Goal: Task Accomplishment & Management: Complete application form

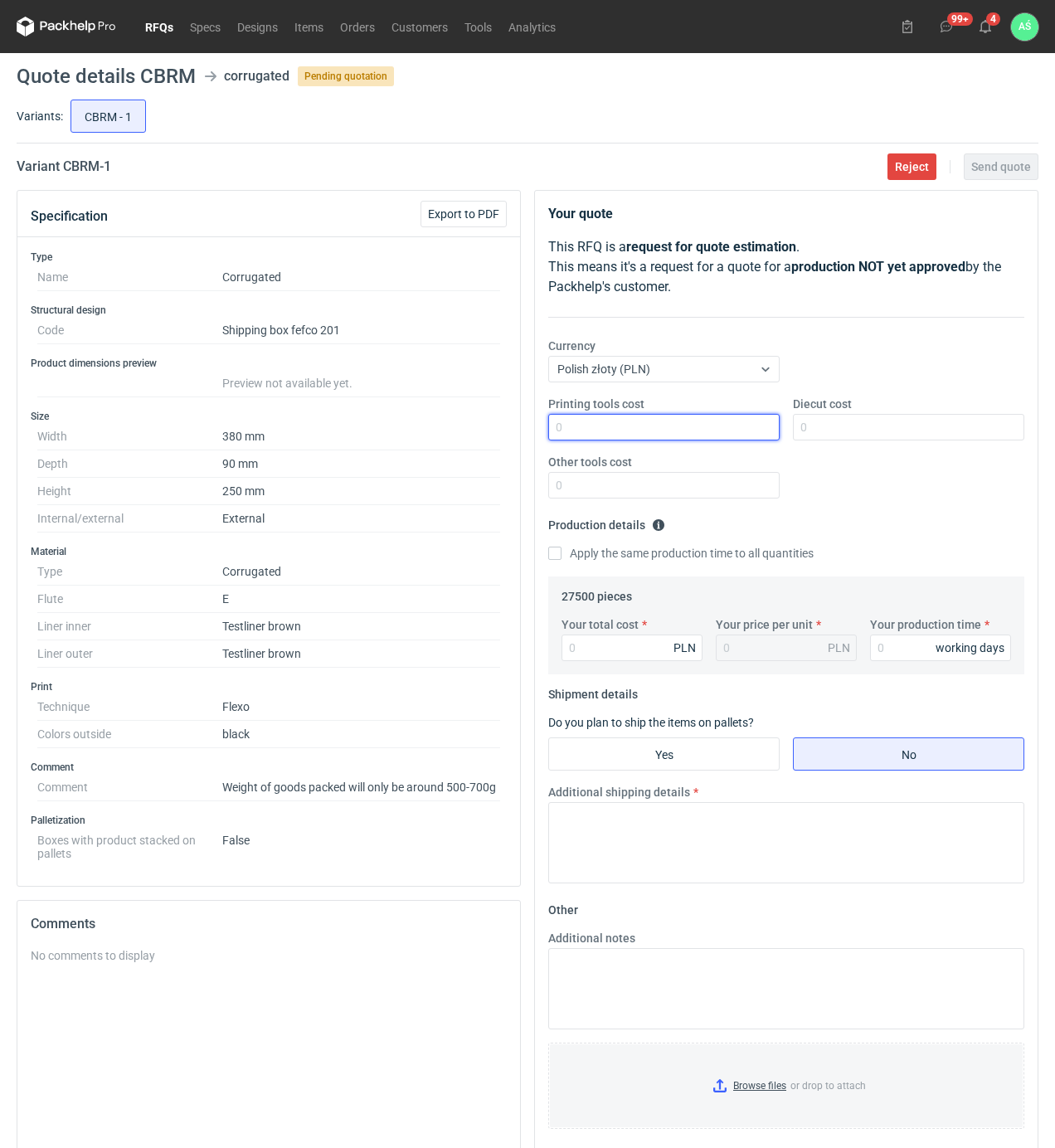
click at [728, 426] on input "Printing tools cost" at bounding box center [664, 427] width 231 height 27
type input "1800"
type input "2300"
type input "18700"
type input "0.68"
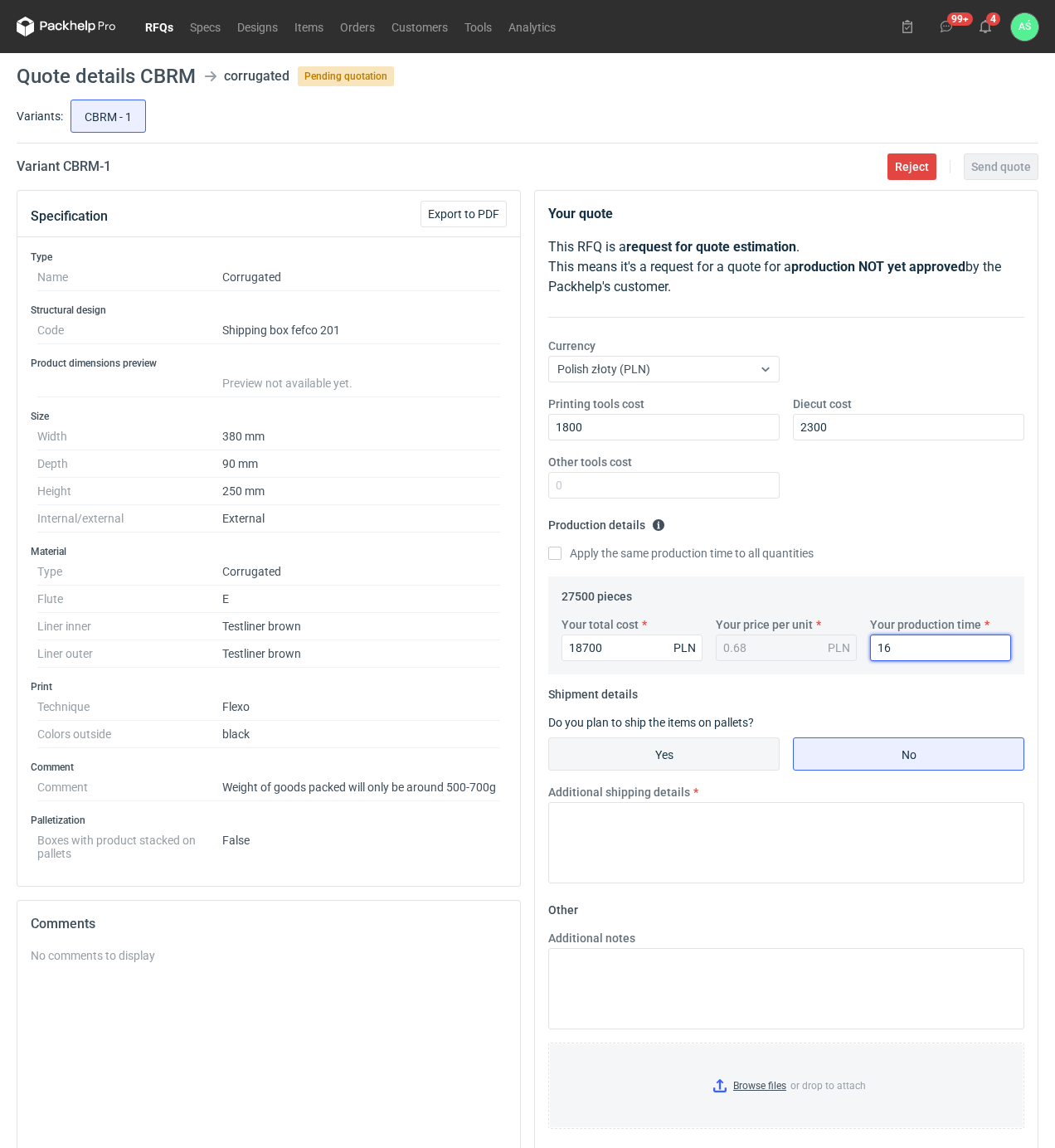
type input "16"
drag, startPoint x: 687, startPoint y: 751, endPoint x: 695, endPoint y: 776, distance: 26.2
click at [687, 751] on input "Yes" at bounding box center [663, 754] width 229 height 32
radio input "true"
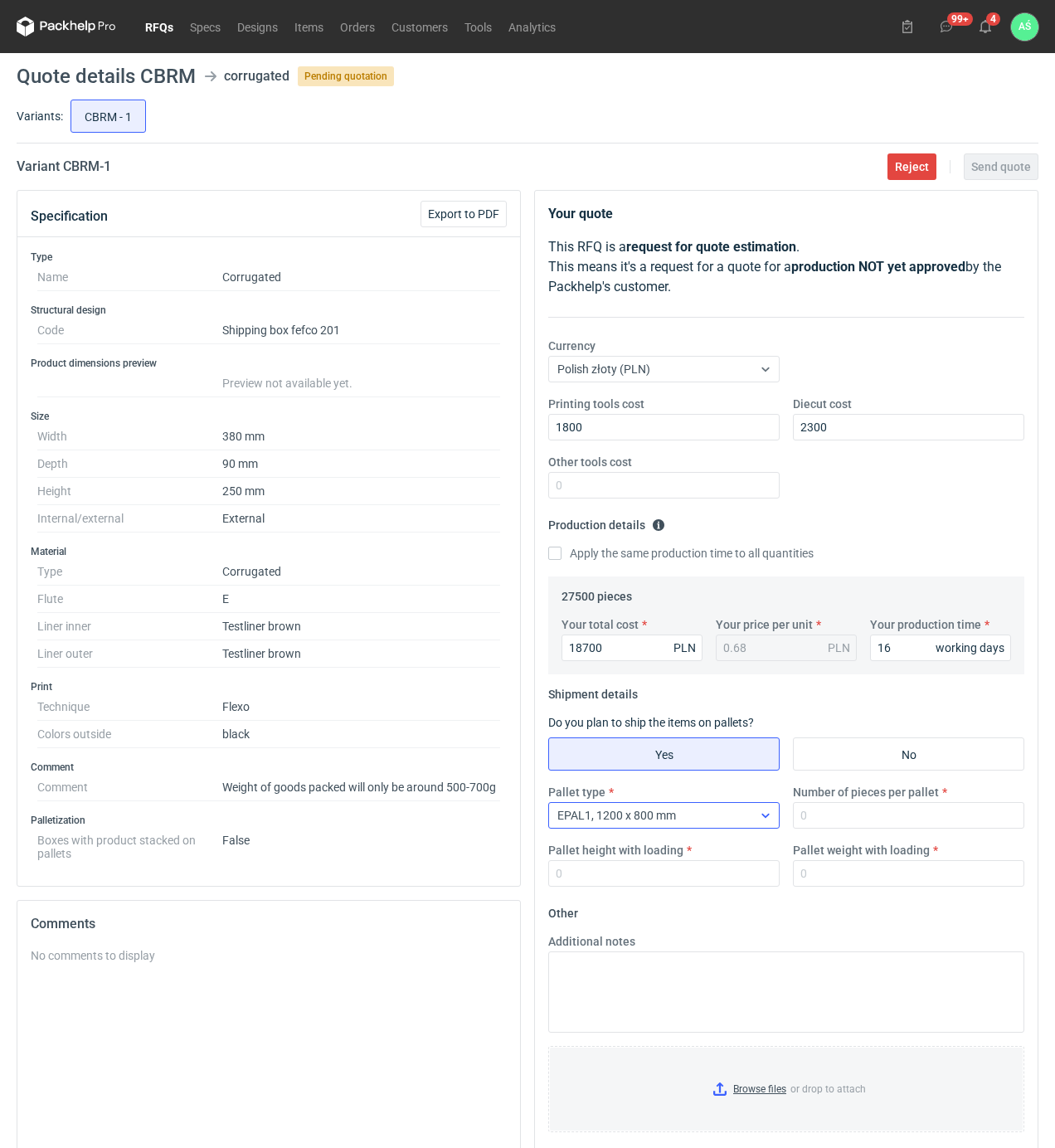
click at [745, 823] on div "EPAL1, 1200 x 800 mm" at bounding box center [651, 815] width 204 height 23
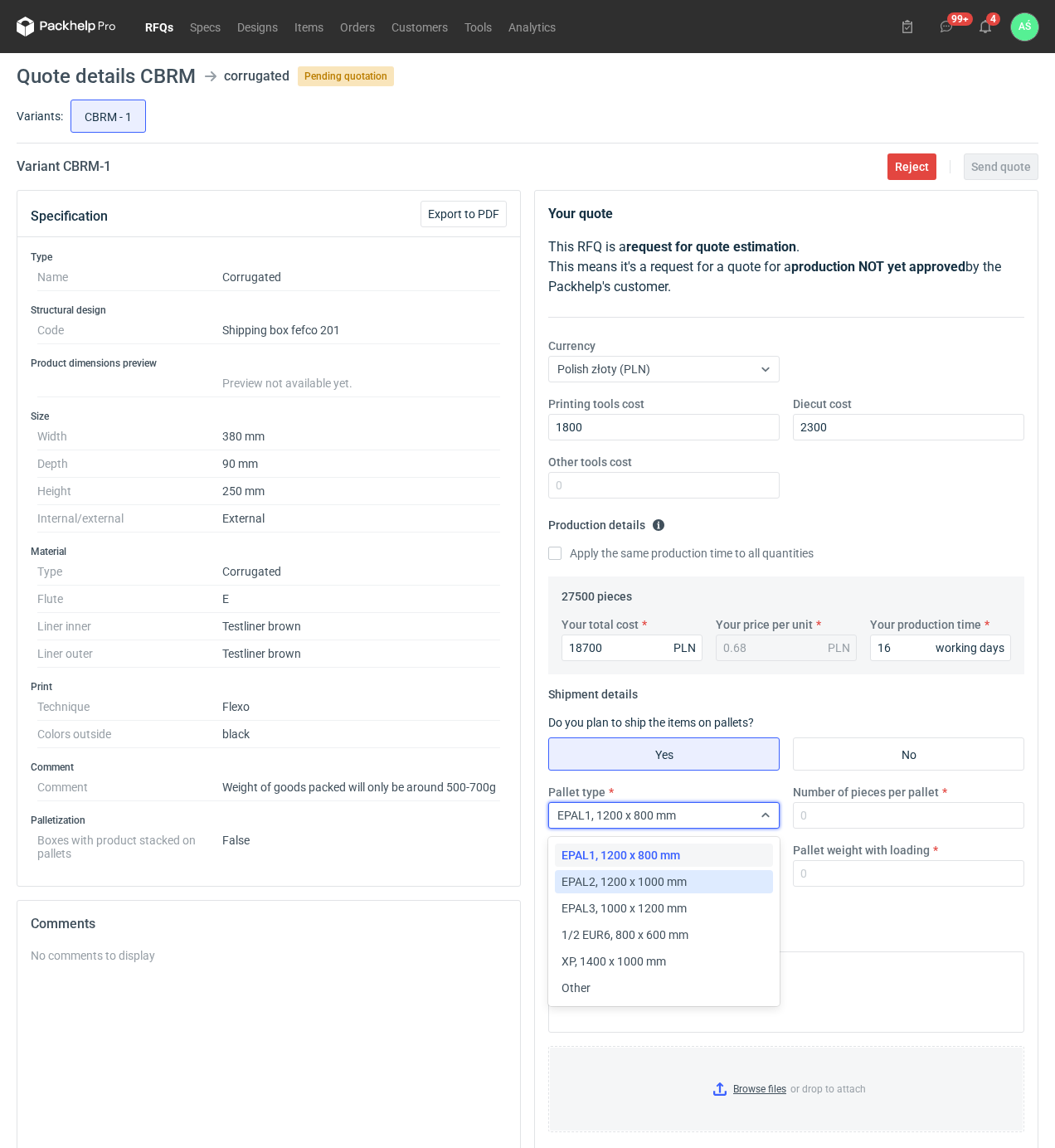
click at [698, 884] on div "EPAL2, 1200 x 1000 mm" at bounding box center [663, 882] width 205 height 17
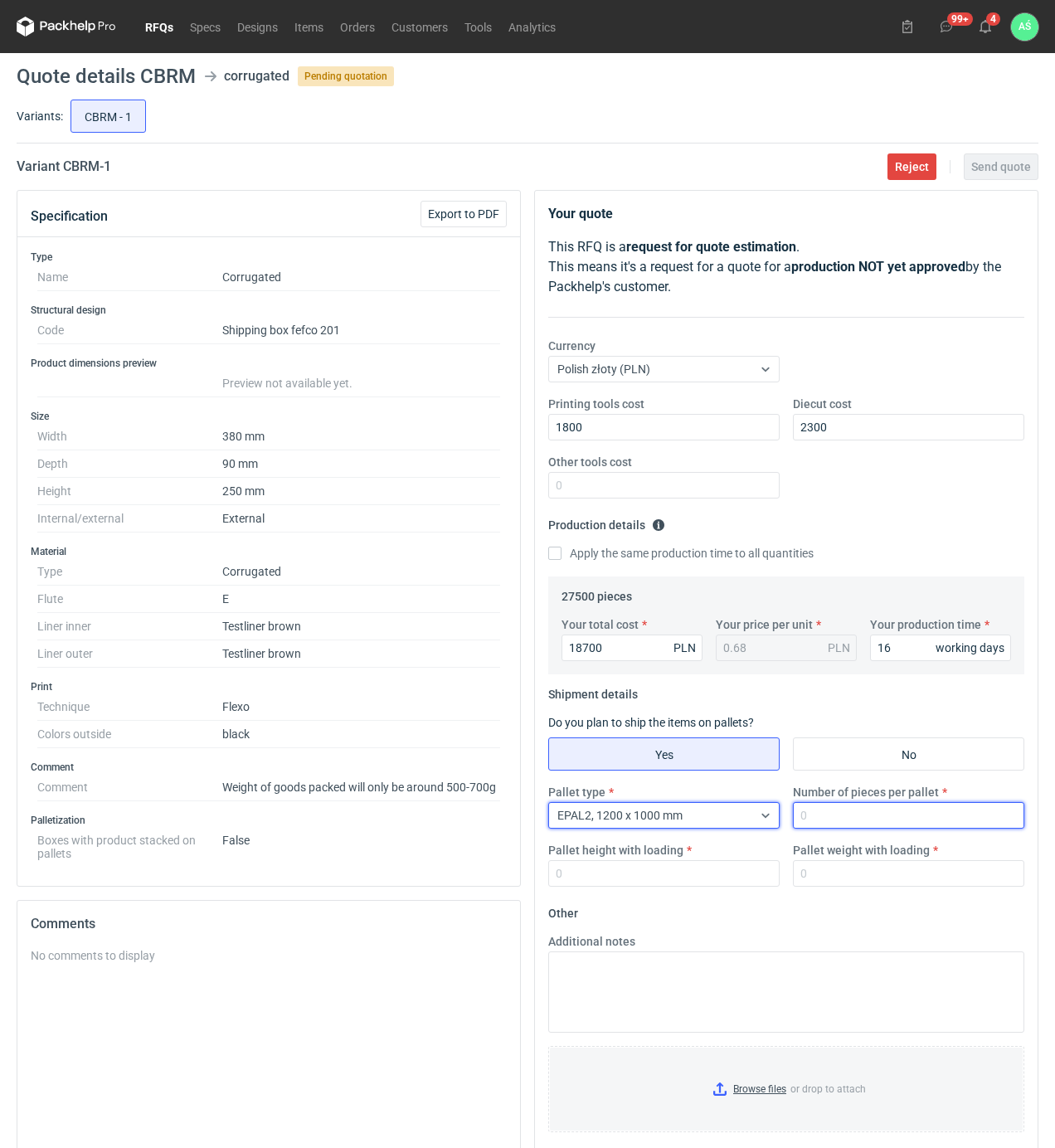
click at [846, 822] on input "Number of pieces per pallet" at bounding box center [909, 815] width 231 height 27
type input "3000"
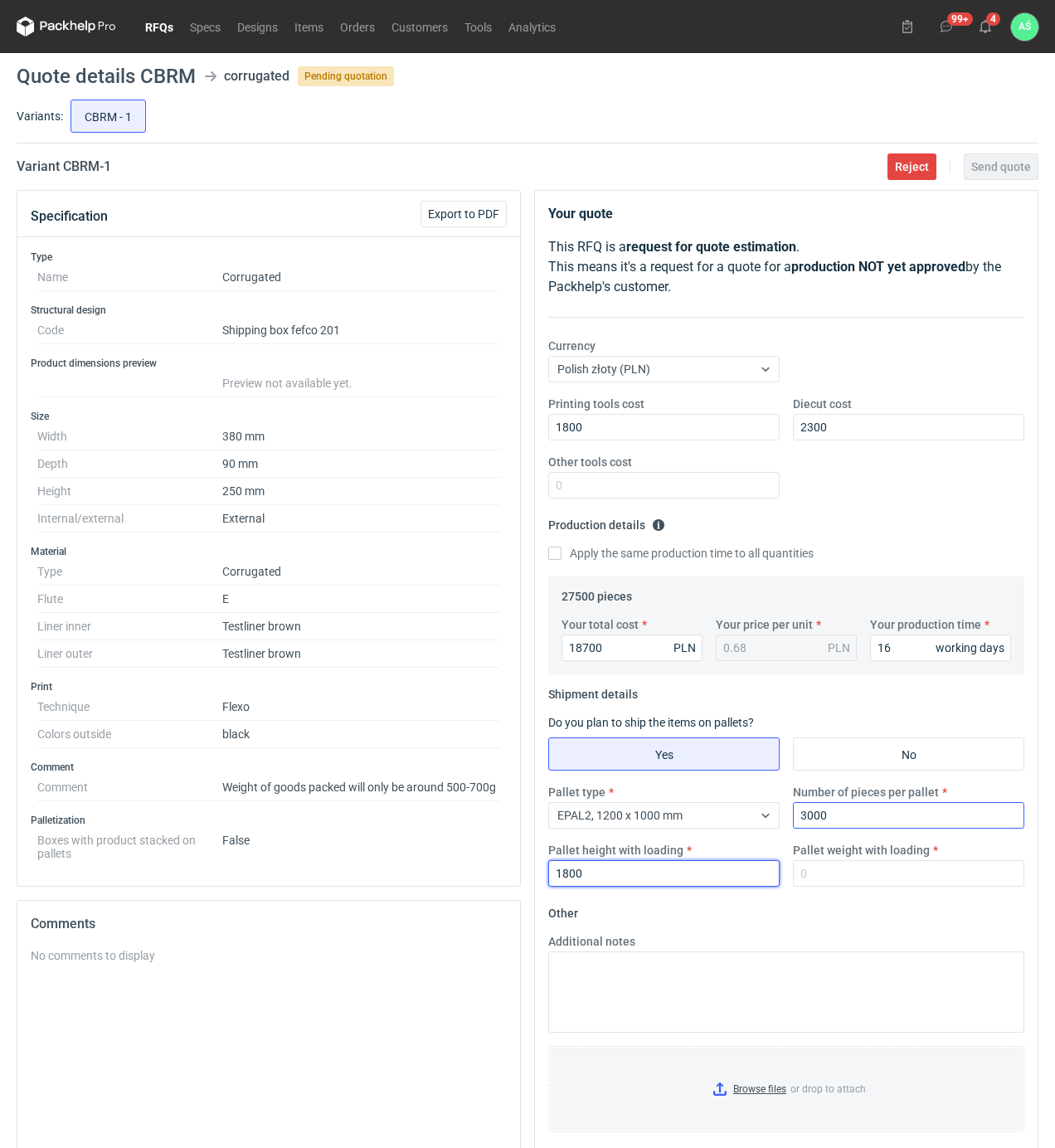
type input "1800"
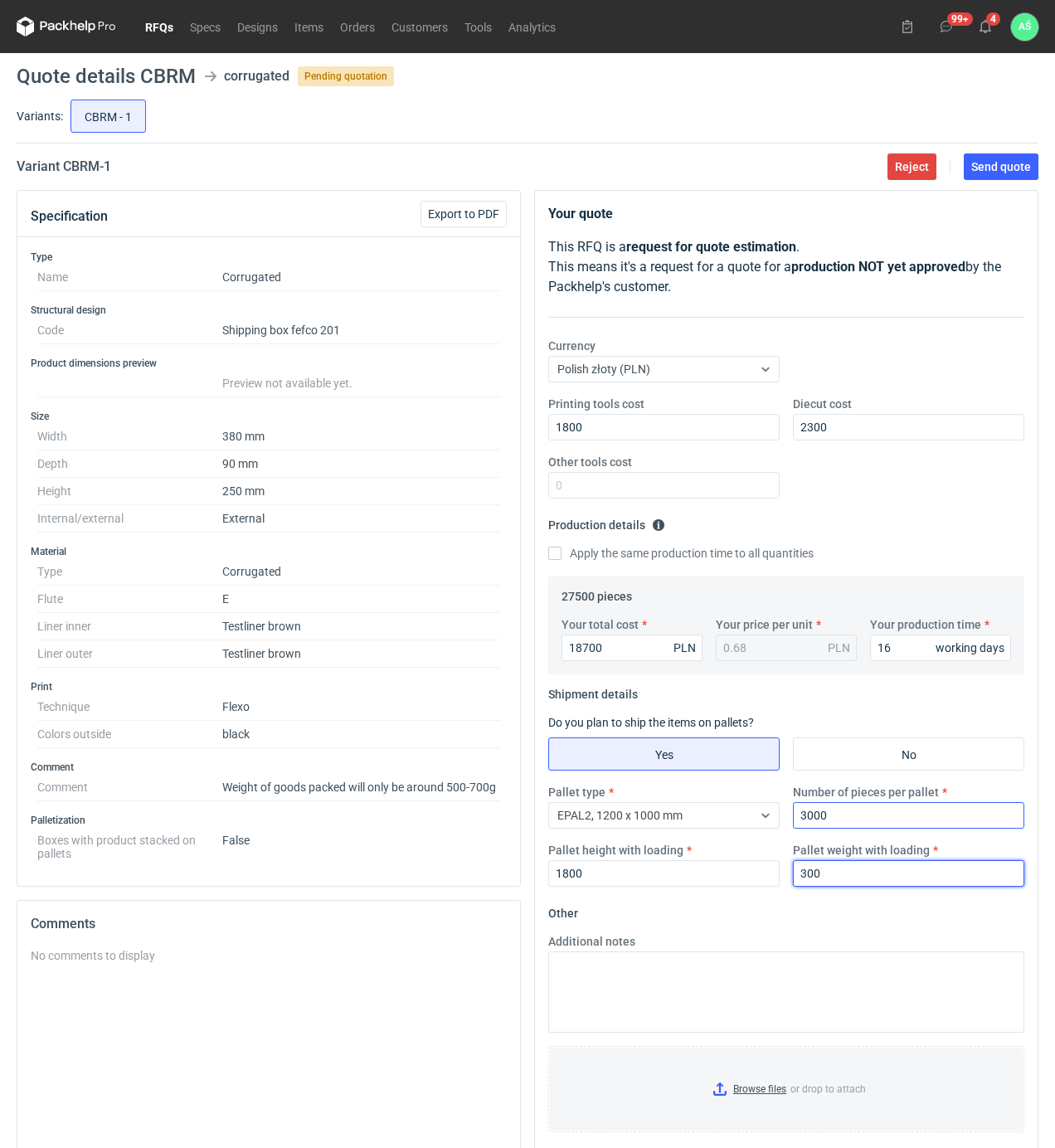
type input "300"
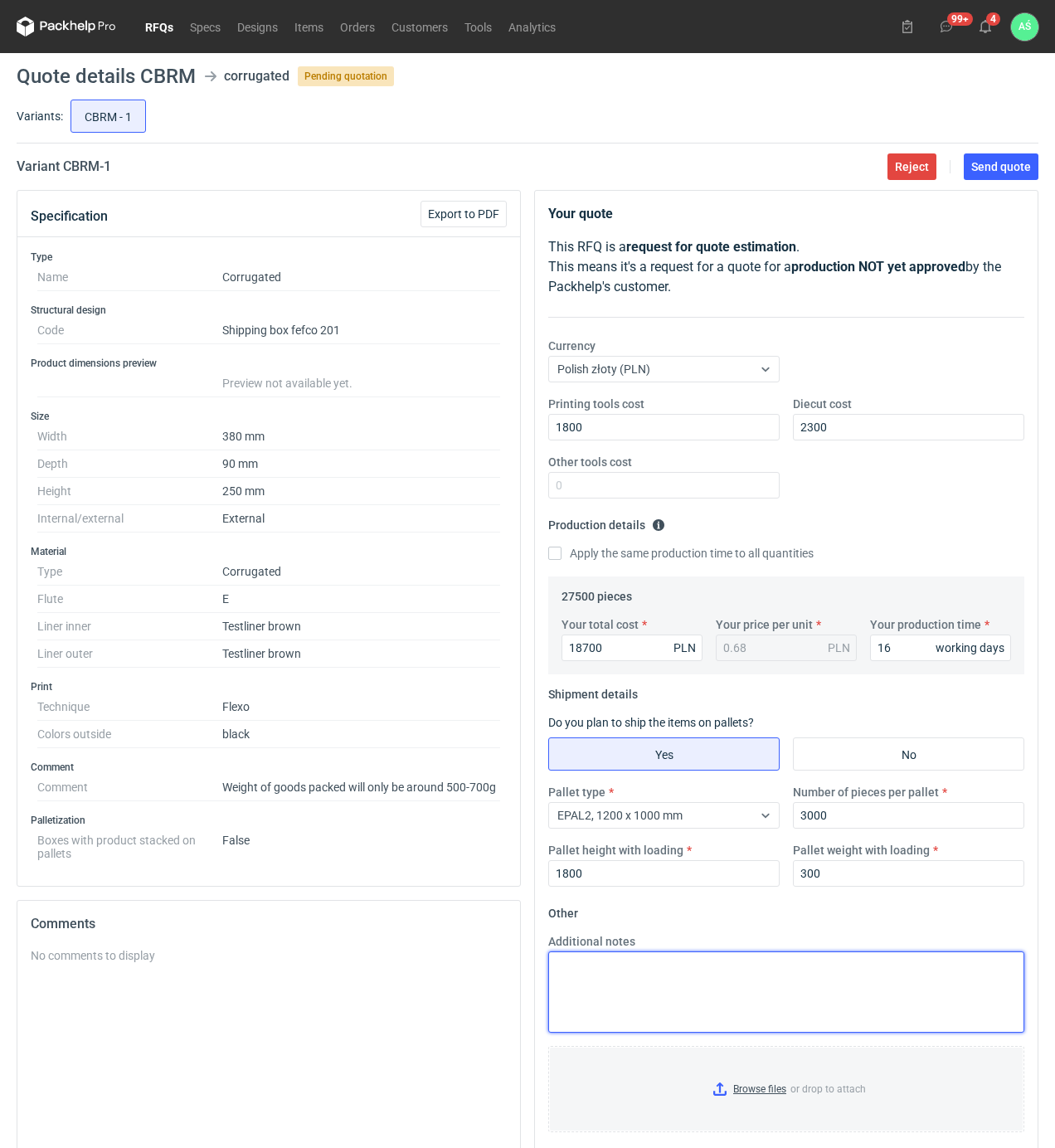
scroll to position [156, 0]
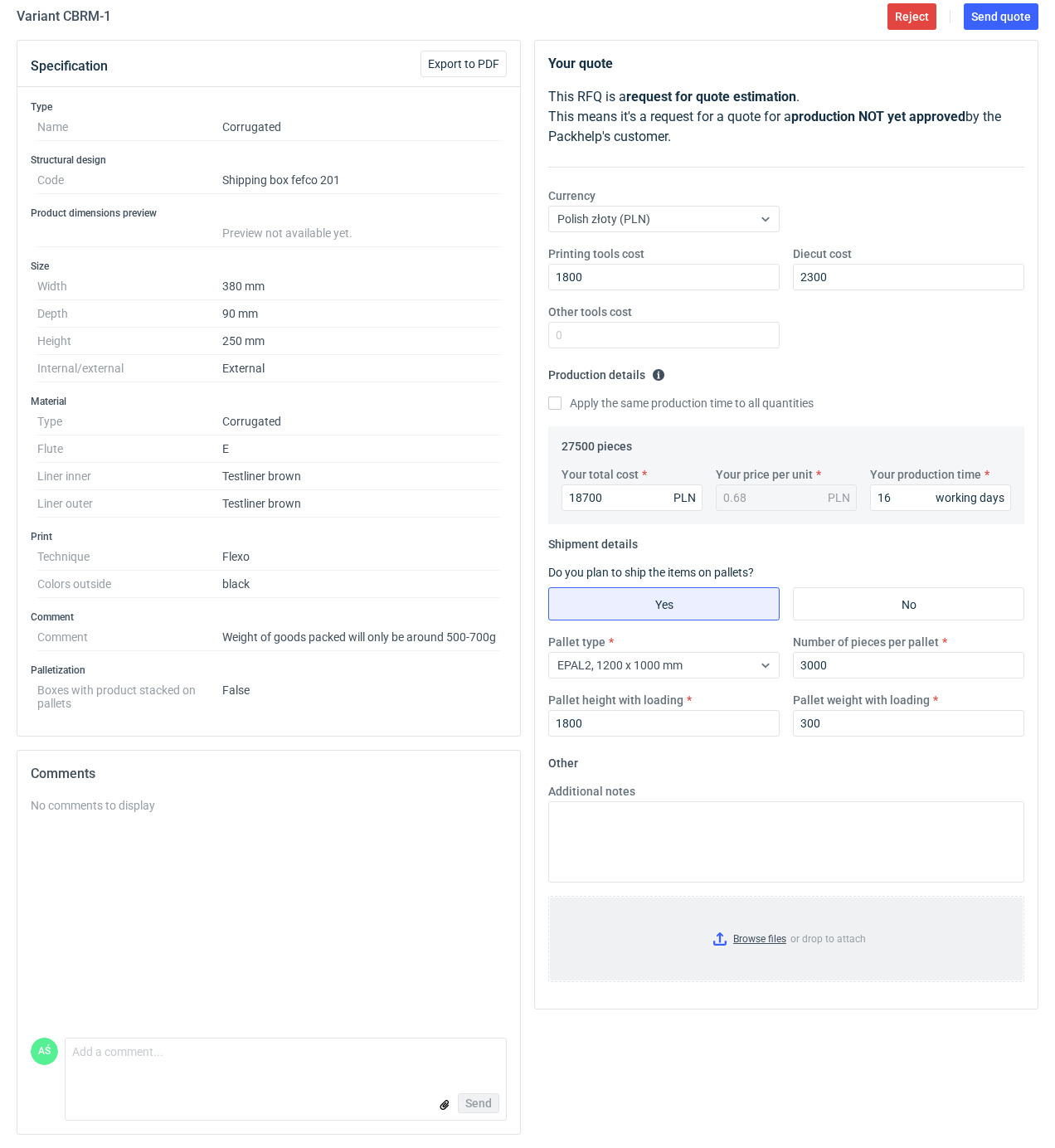
click at [781, 936] on input "Browse files or drop to attach" at bounding box center [786, 939] width 473 height 83
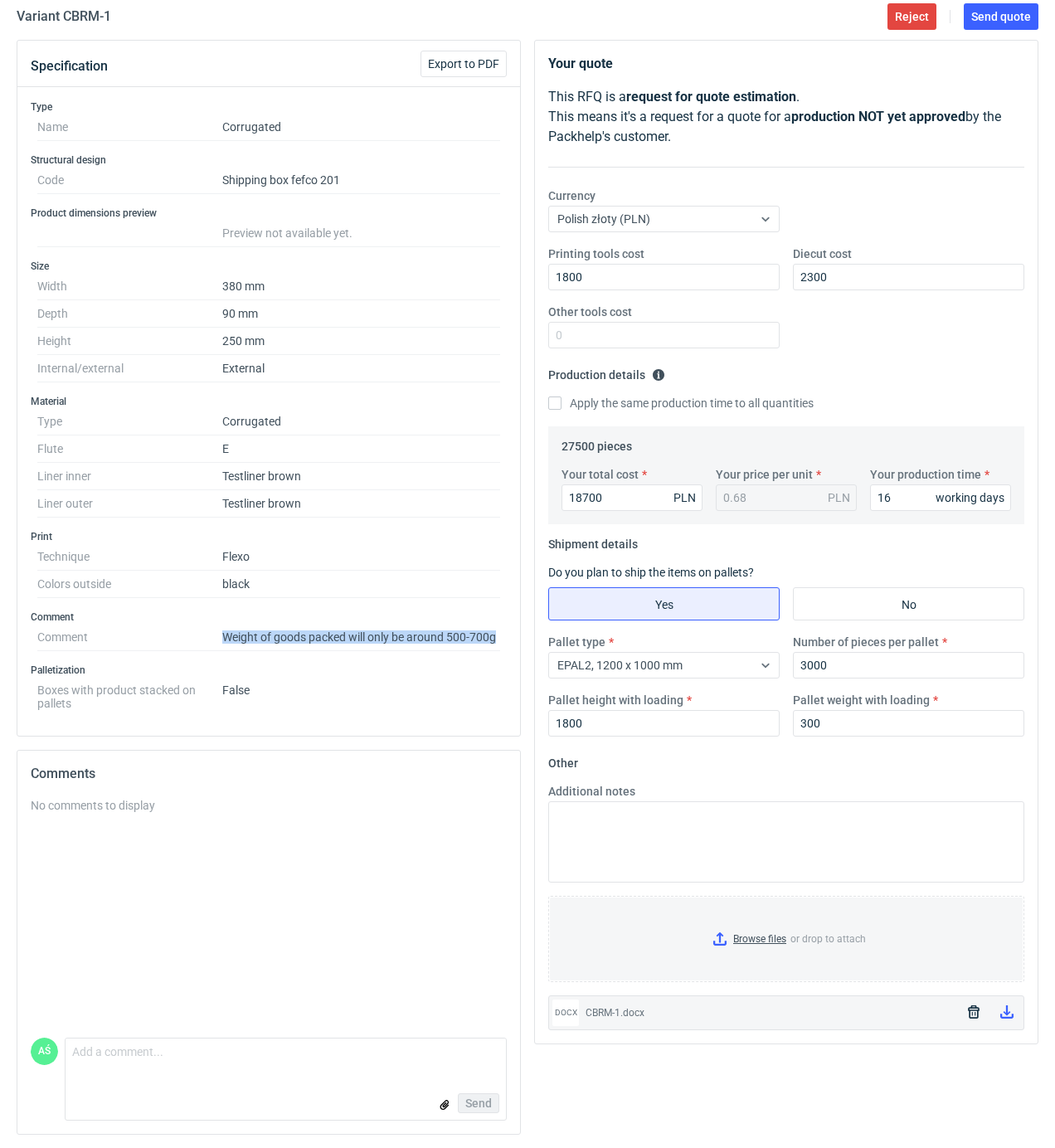
drag, startPoint x: 281, startPoint y: 641, endPoint x: 501, endPoint y: 639, distance: 220.0
click at [501, 639] on div "Comment Comment Weight of goods packed will only be around 500-700g" at bounding box center [269, 631] width 477 height 41
copy dl "Weight of goods packed will only be around 500-700g"
click at [817, 753] on fieldset "Other Additional notes Browse files or drop to attach docx CBRM-1.docx" at bounding box center [787, 891] width 477 height 281
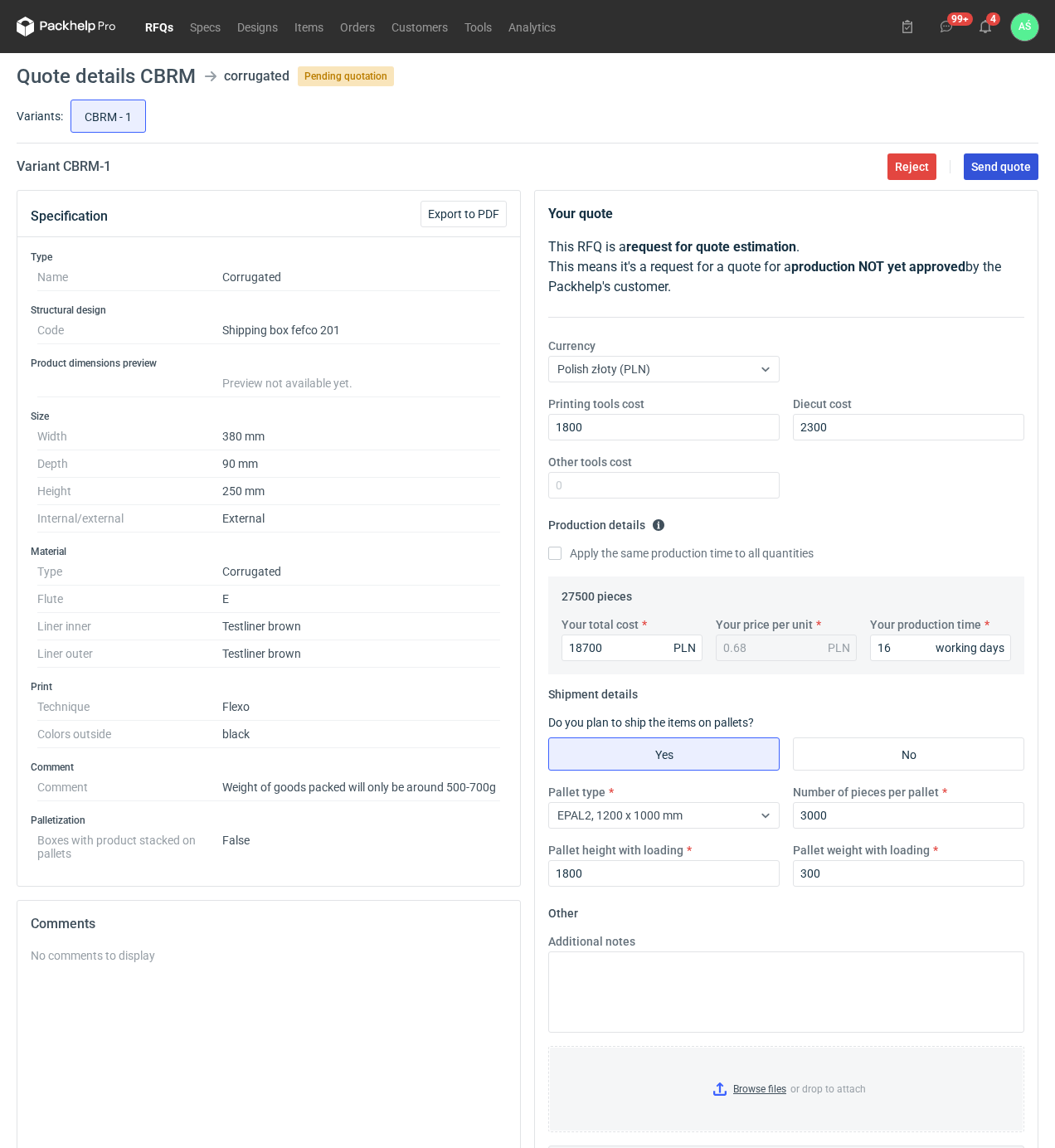
click at [983, 166] on span "Send quote" at bounding box center [1002, 167] width 59 height 12
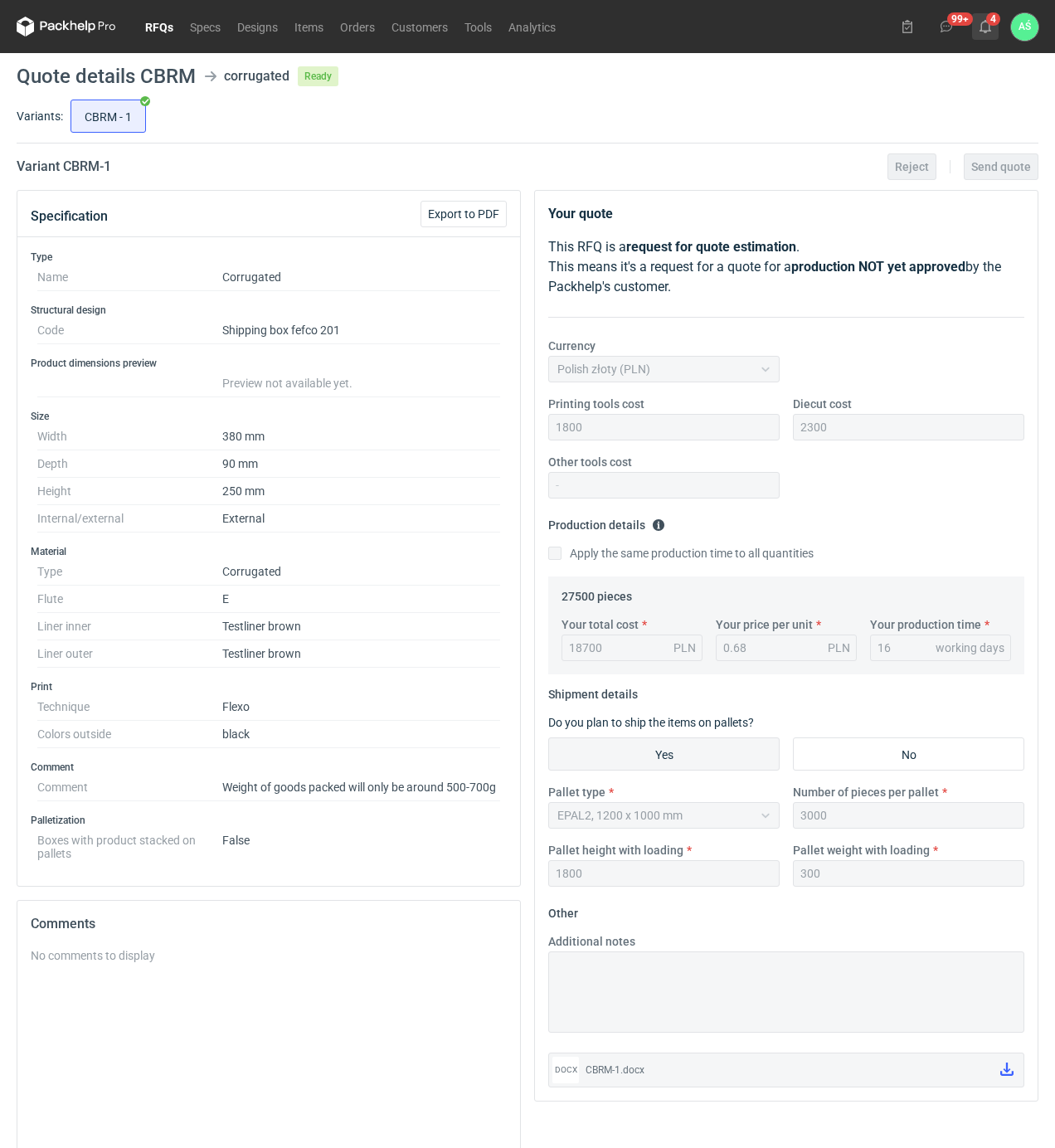
click at [987, 29] on icon at bounding box center [985, 26] width 13 height 13
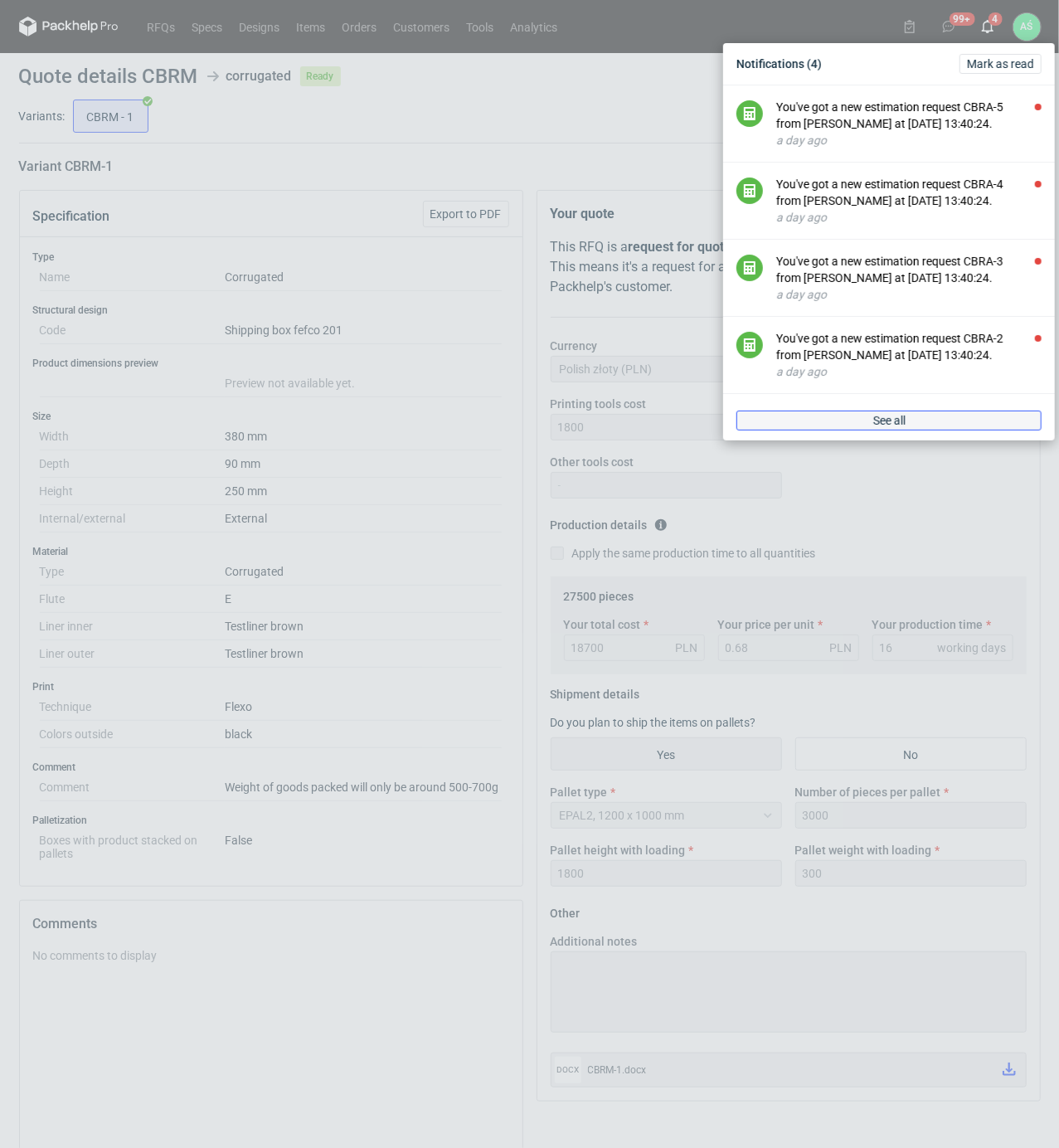
click at [918, 425] on link "See all" at bounding box center [889, 420] width 306 height 20
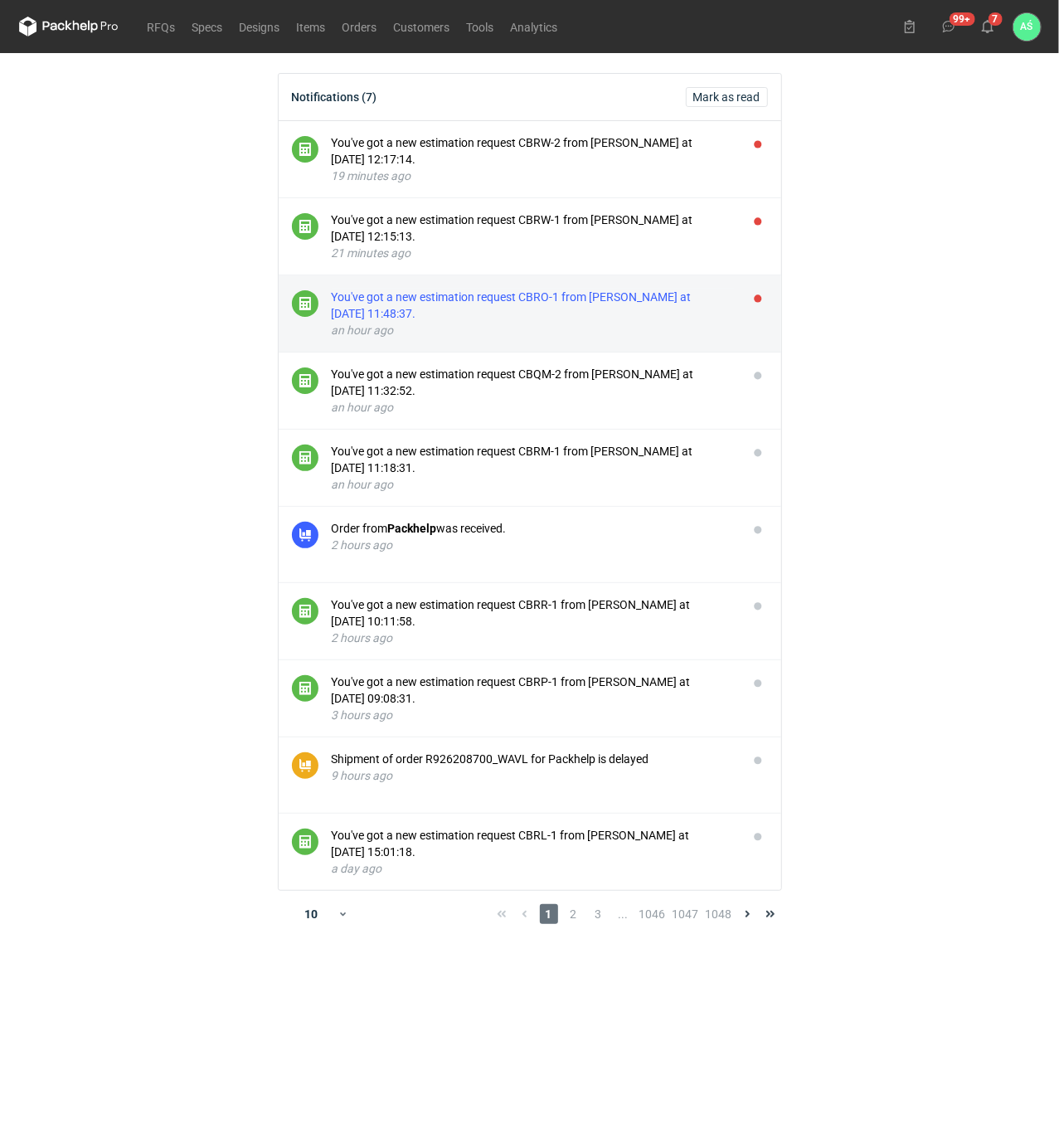
click at [536, 307] on div "You've got a new estimation request CBRO-1 from [PERSON_NAME] at [DATE] 11:48:3…" at bounding box center [534, 306] width 403 height 34
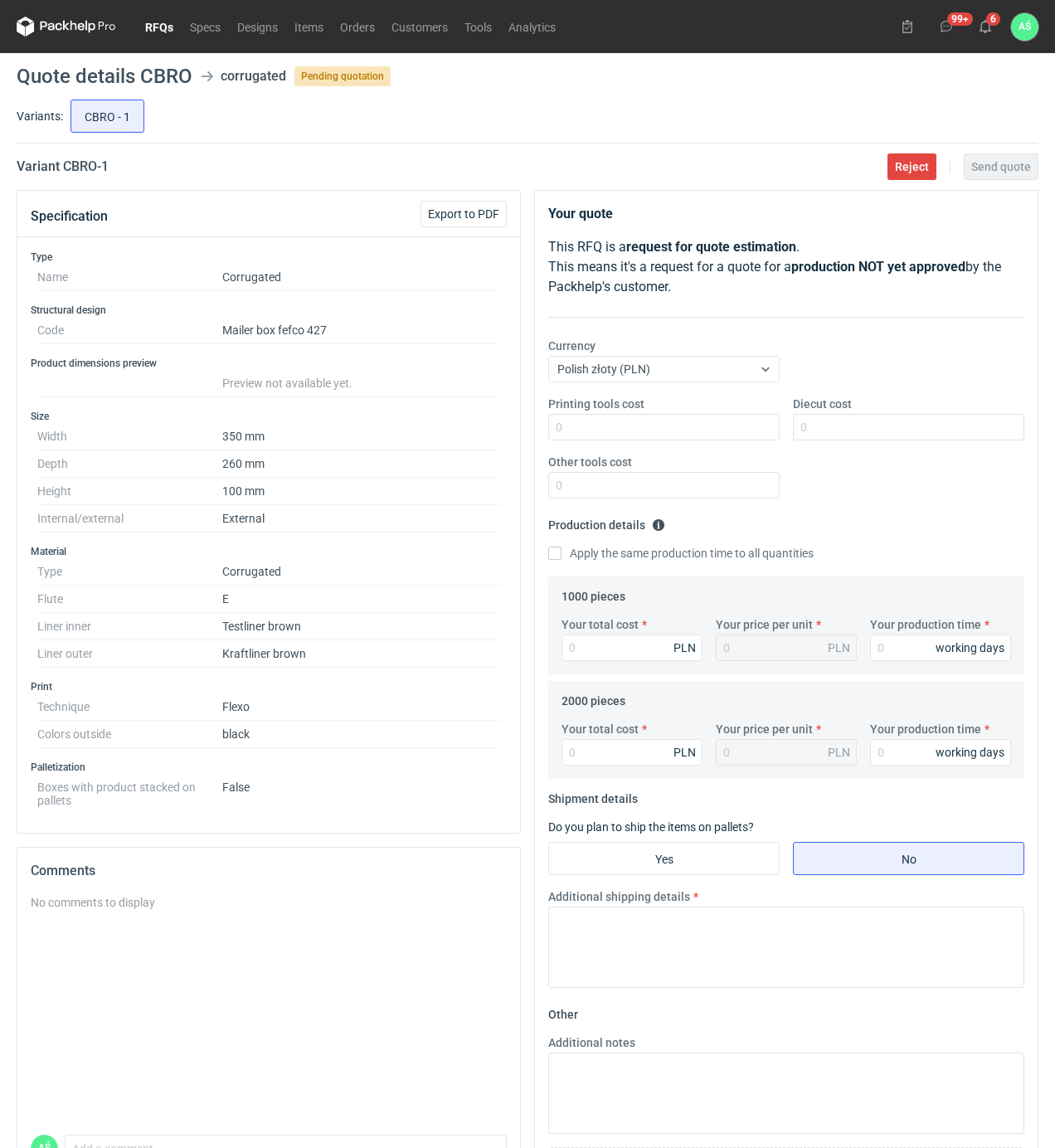
click at [442, 318] on dd "Mailer box fefco 427" at bounding box center [361, 331] width 278 height 28
click at [632, 436] on input "Printing tools cost" at bounding box center [664, 427] width 231 height 27
type input "1000"
type input "1980"
type input "1.98"
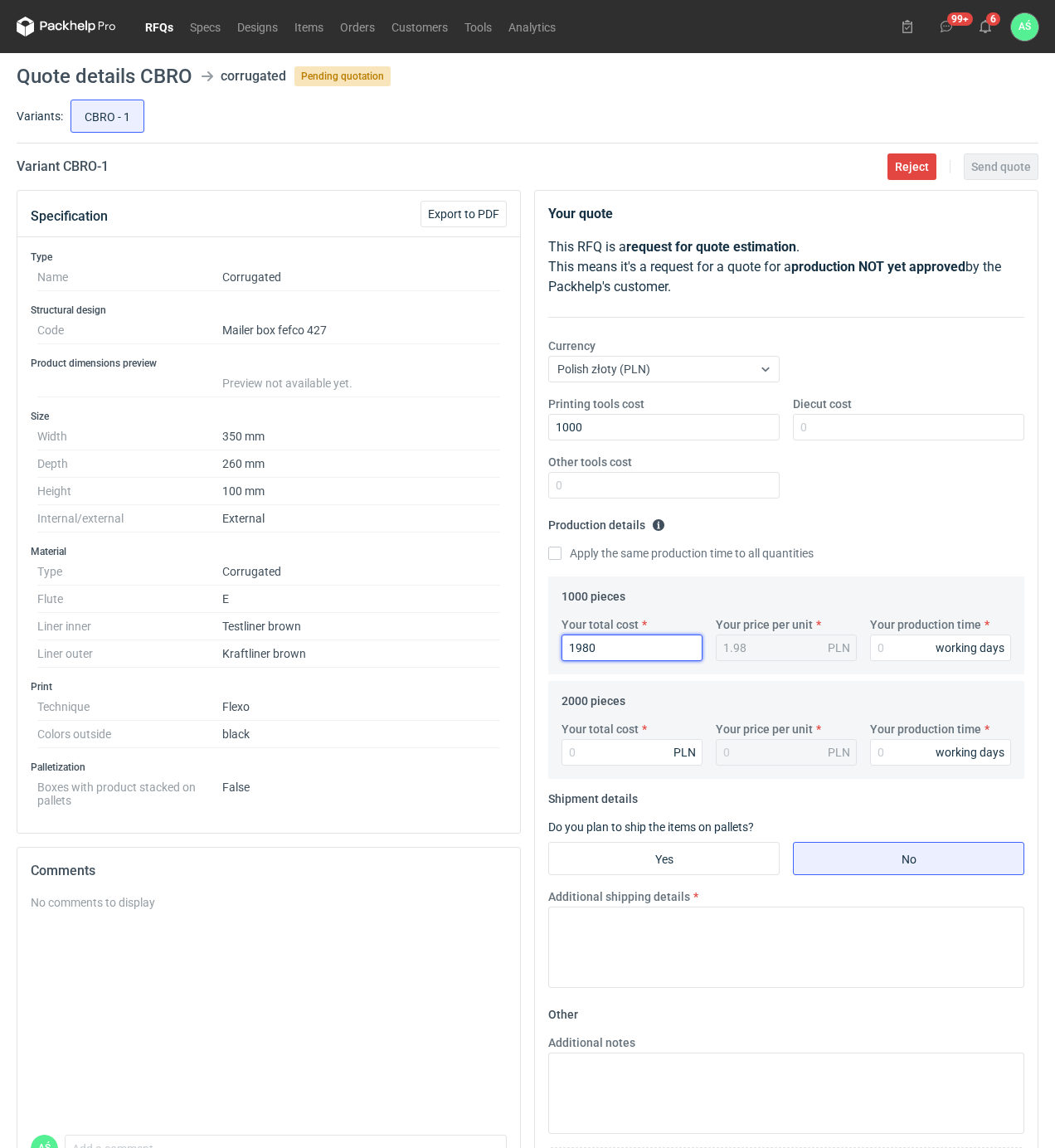
type input "1980"
type input "15"
type input "360"
type input "0.18"
type input "36"
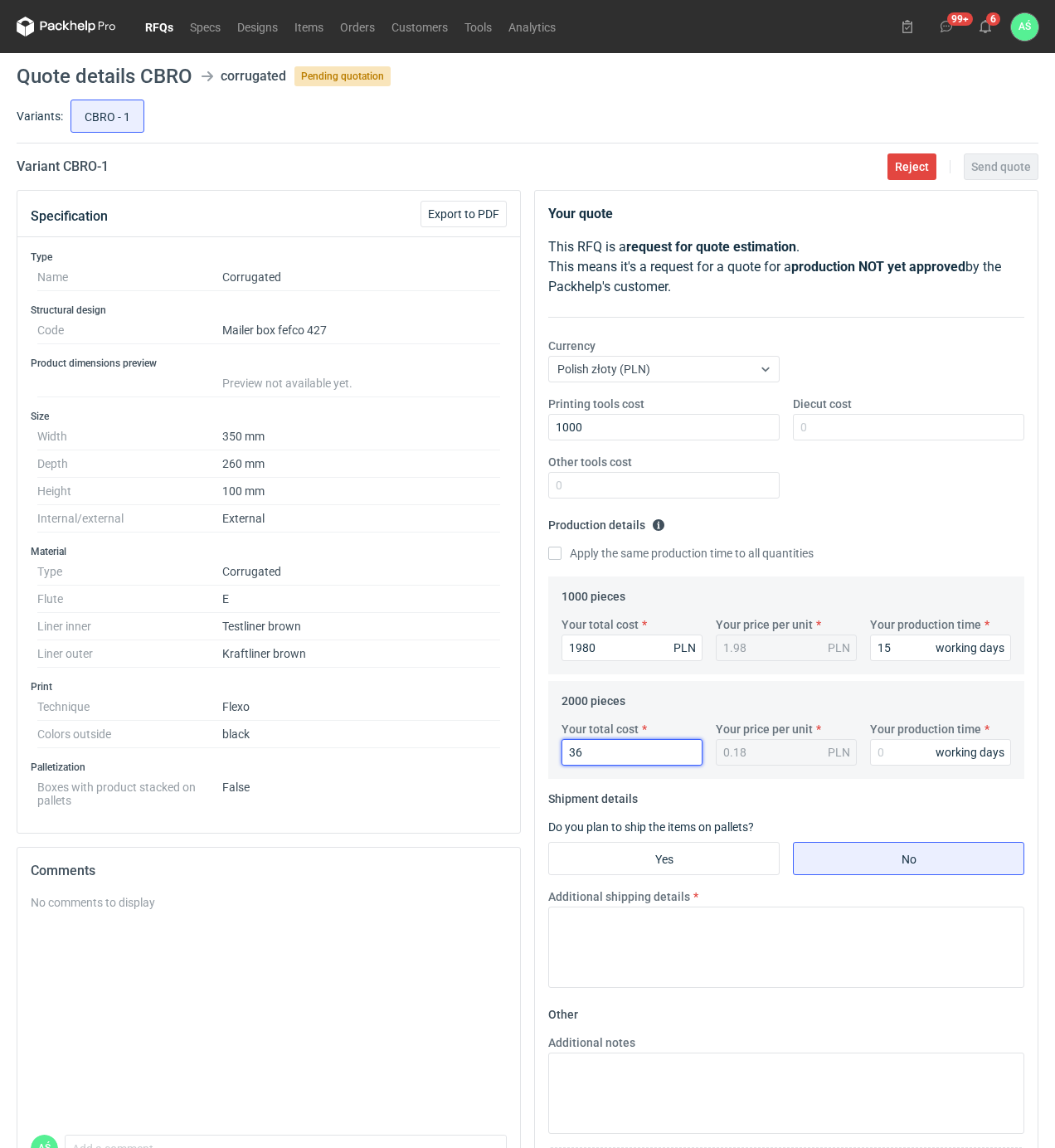
type input "0.02"
type input "3620"
type input "1.81"
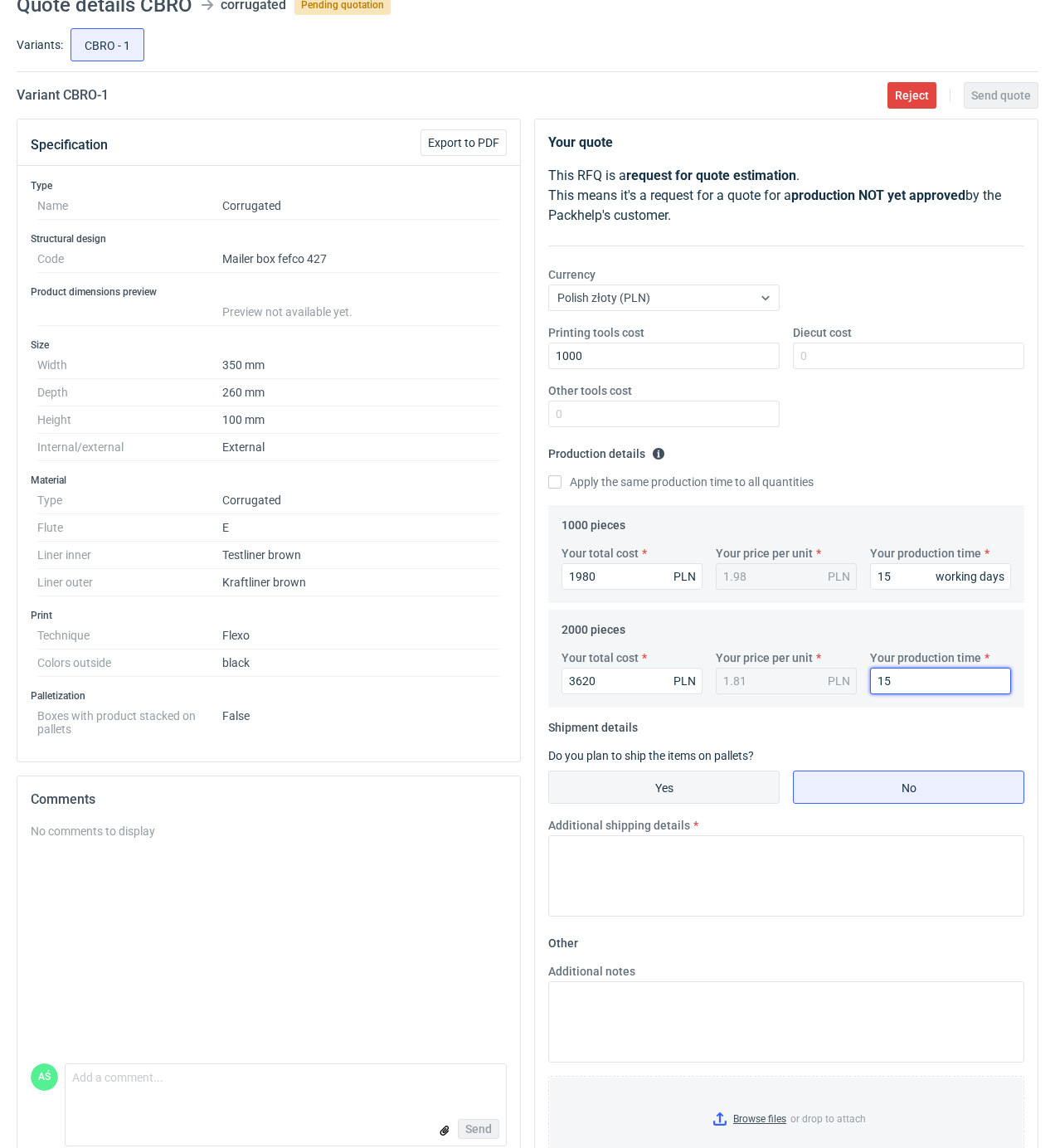
scroll to position [131, 0]
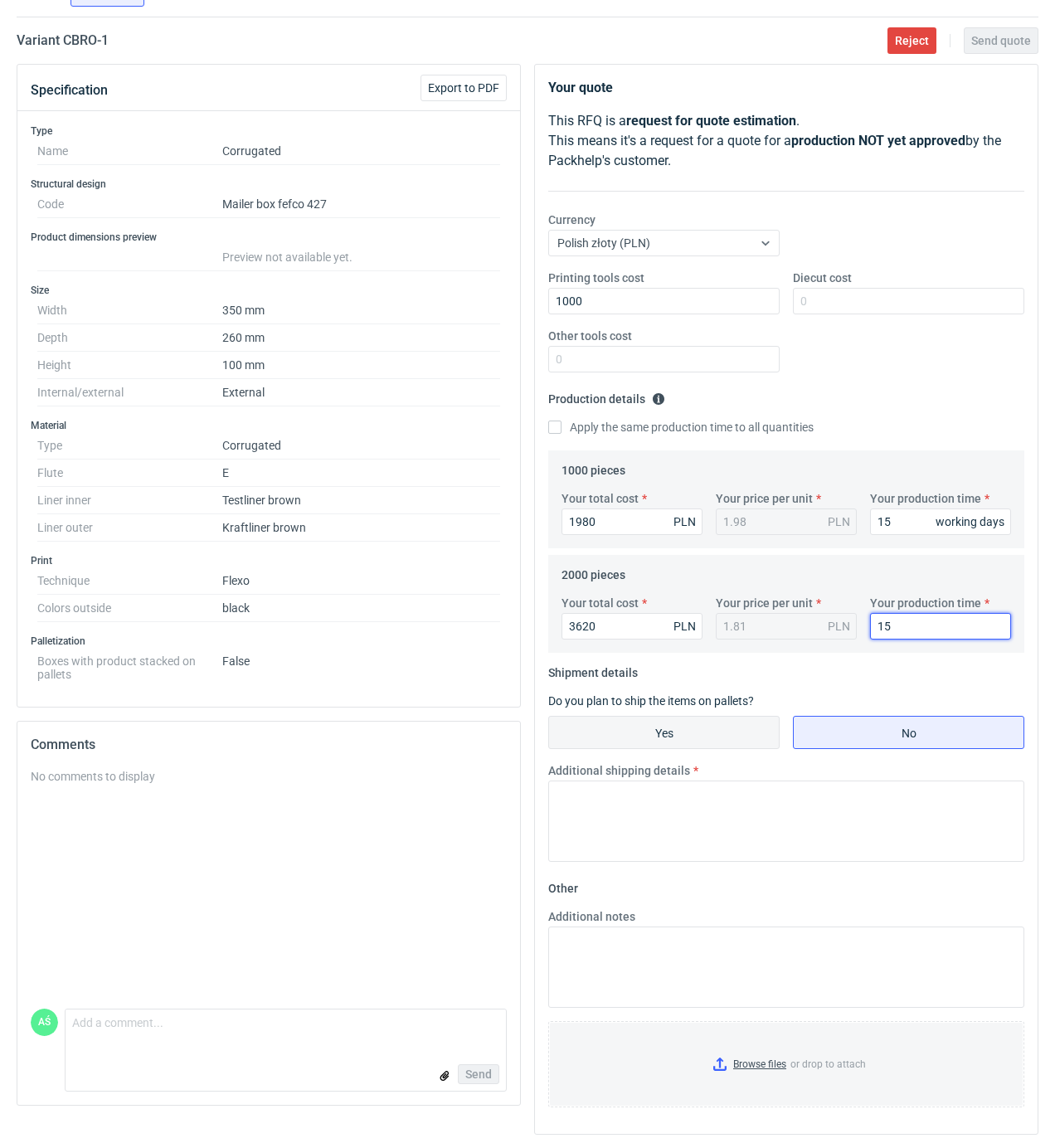
type input "15"
click at [742, 719] on input "Yes" at bounding box center [663, 733] width 229 height 32
radio input "true"
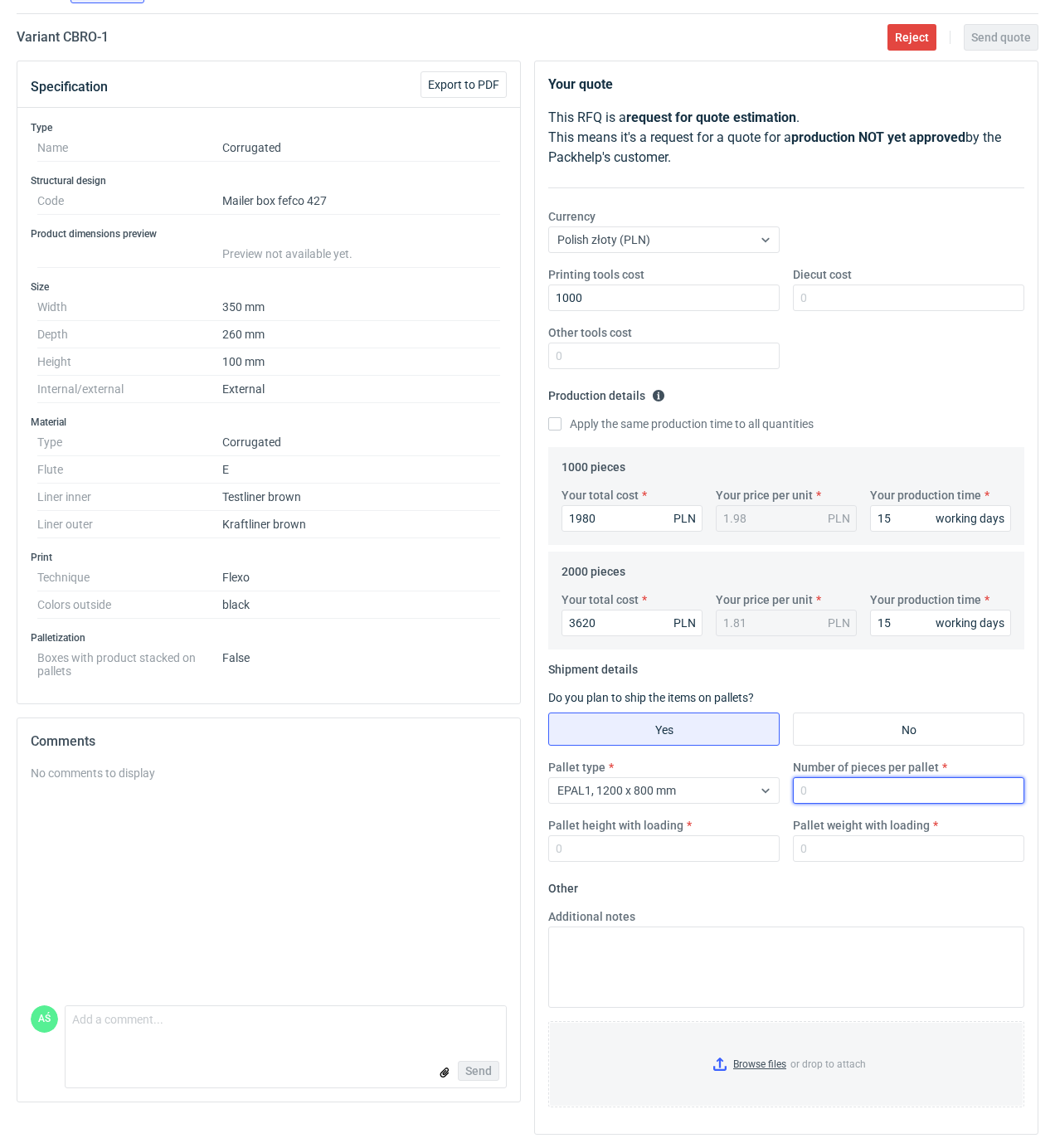
click at [827, 788] on input "Number of pieces per pallet" at bounding box center [909, 790] width 231 height 27
type input "1000"
type input "1800"
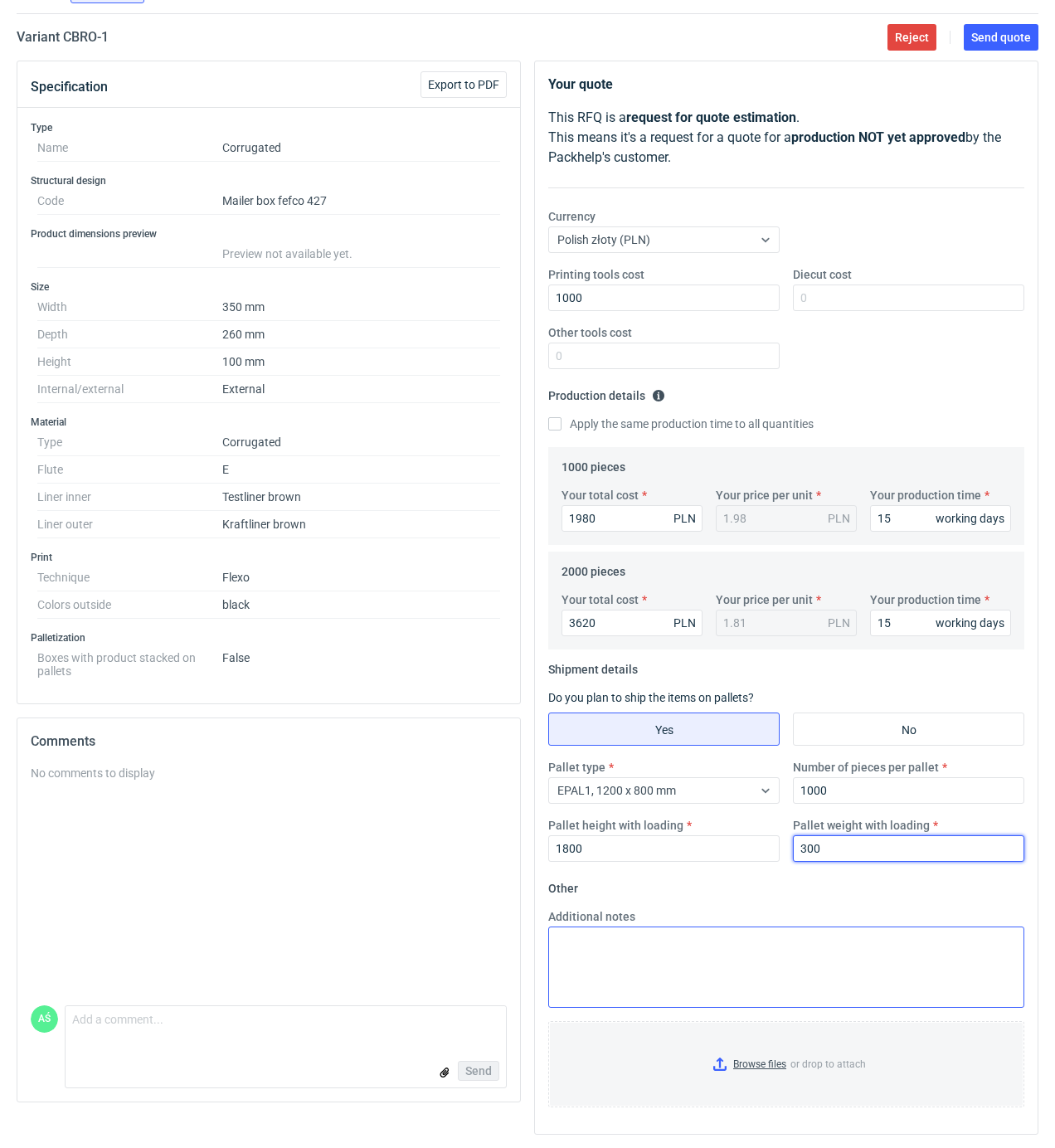
type input "300"
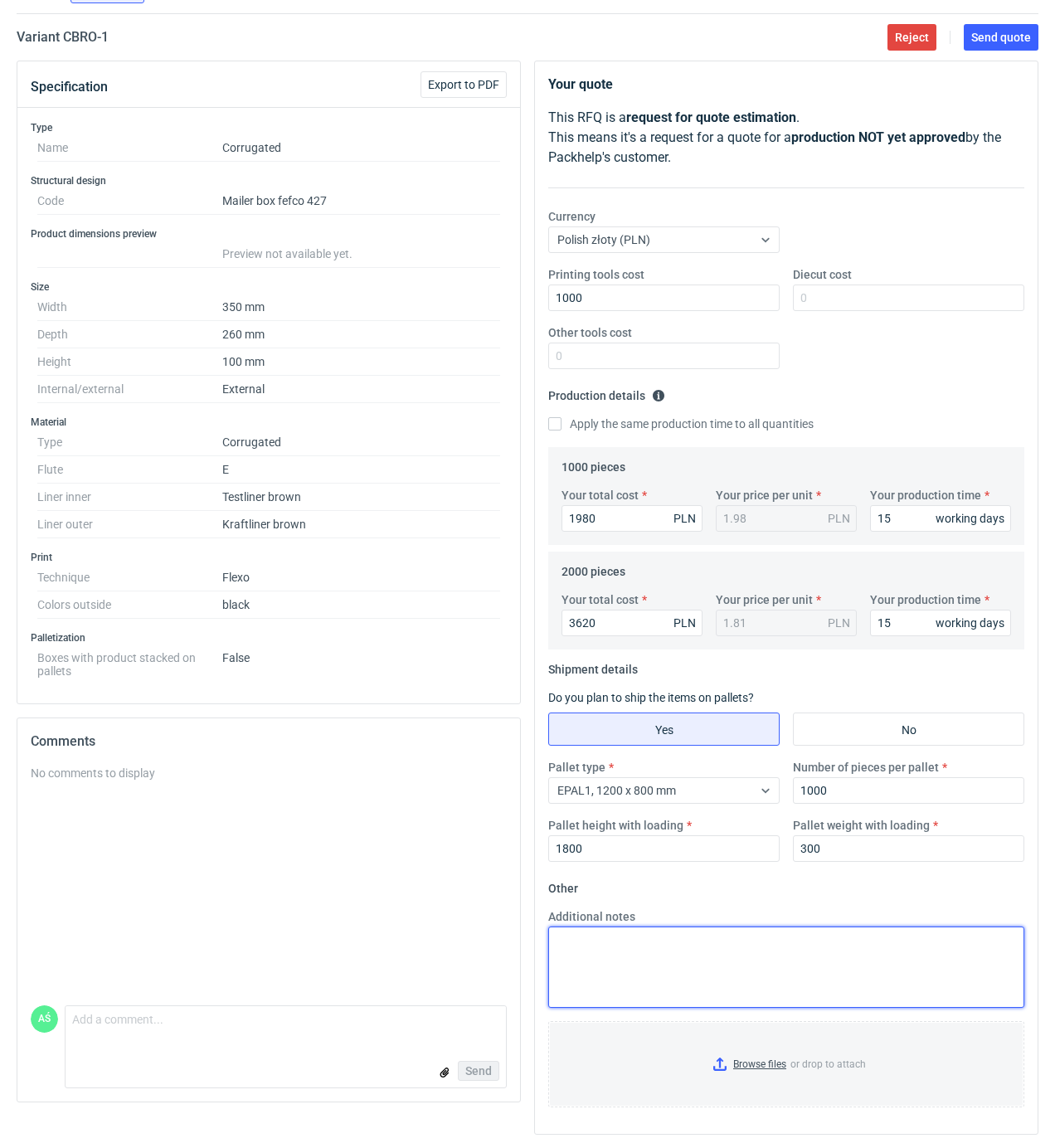
click at [631, 987] on textarea "Additional notes" at bounding box center [787, 967] width 477 height 81
type textarea "F71/1uż"
click at [760, 1055] on input "Browse files or drop to attach" at bounding box center [786, 1065] width 473 height 83
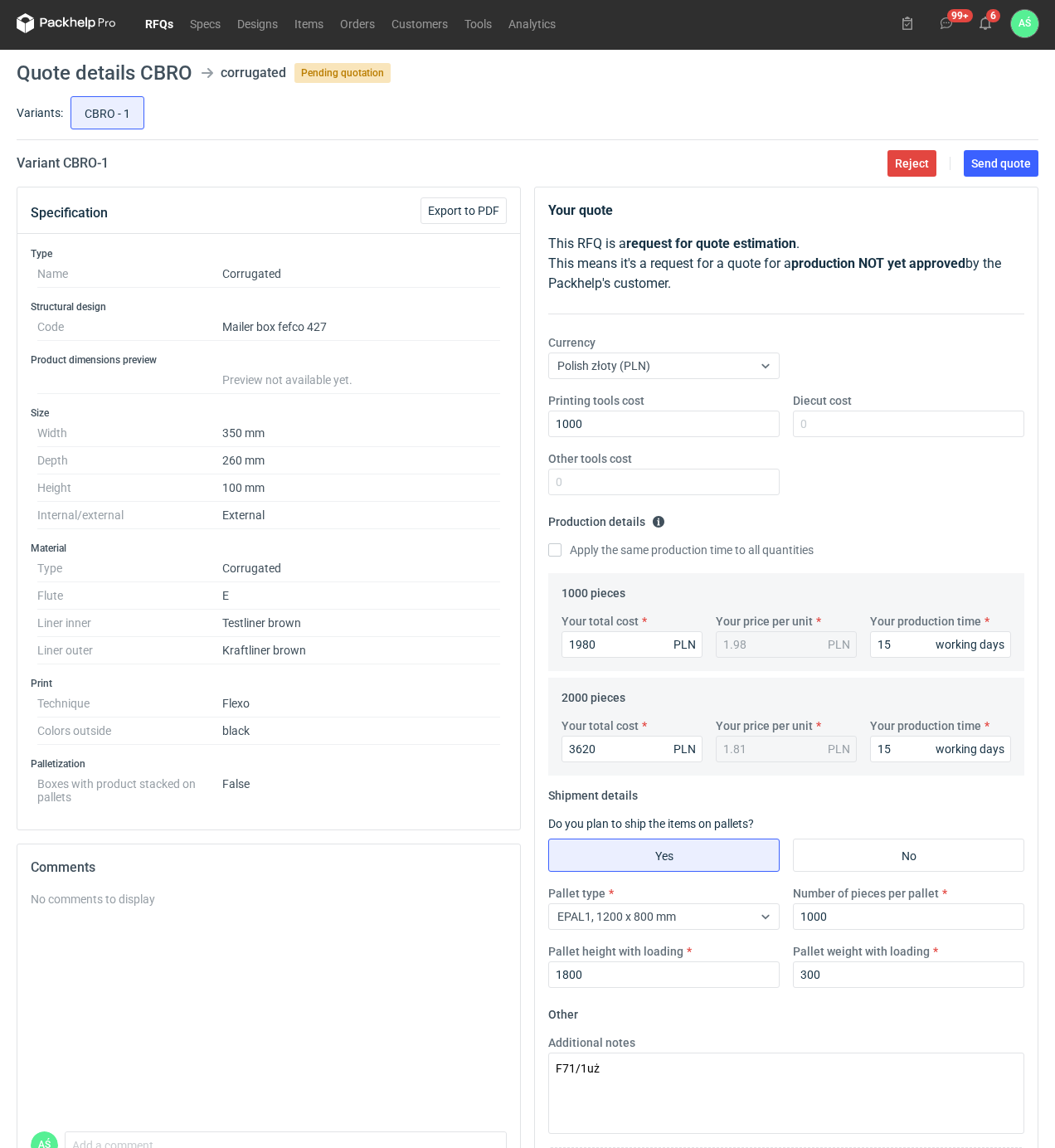
scroll to position [0, 0]
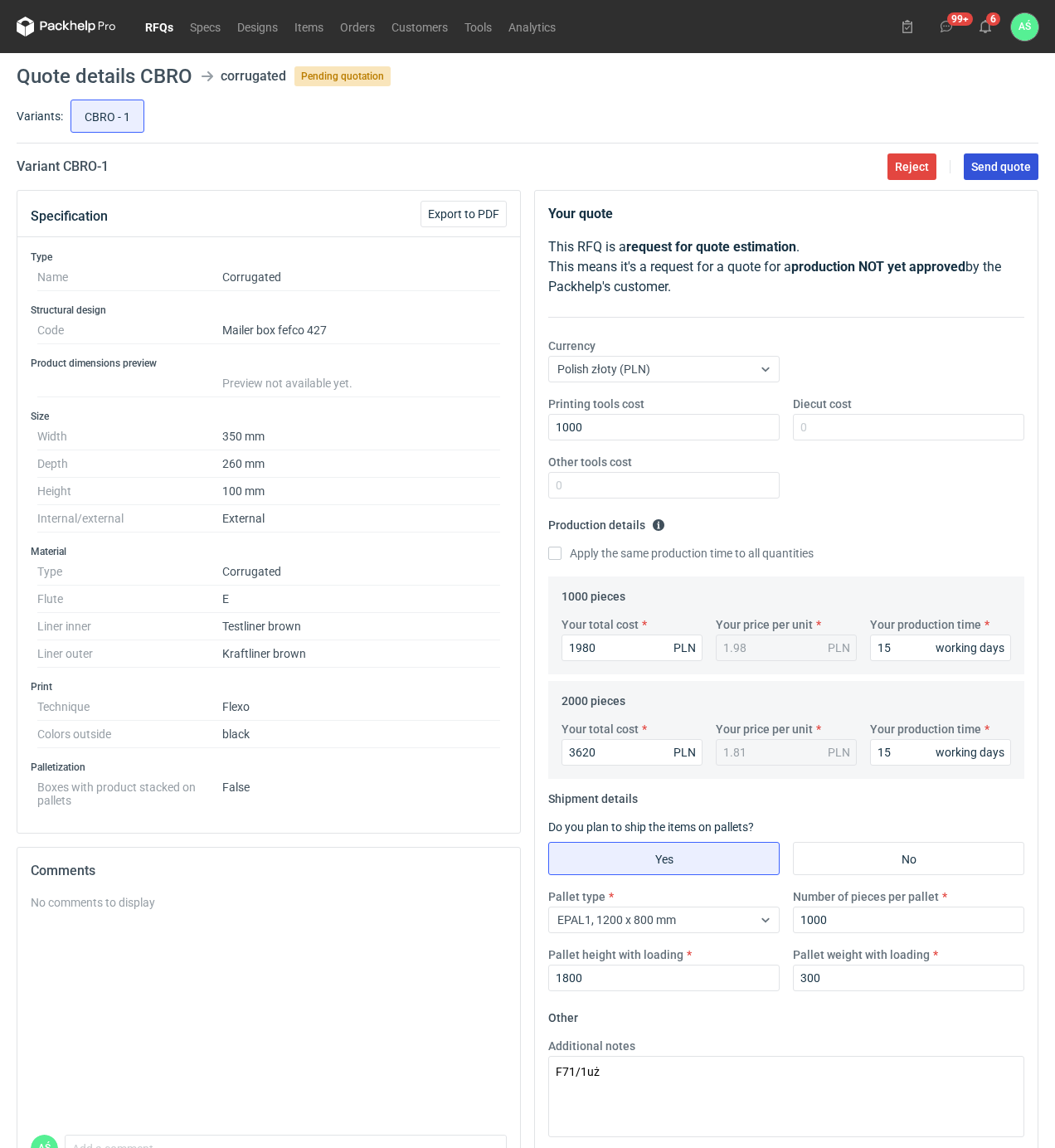
click at [1026, 173] on button "Send quote" at bounding box center [1002, 166] width 75 height 27
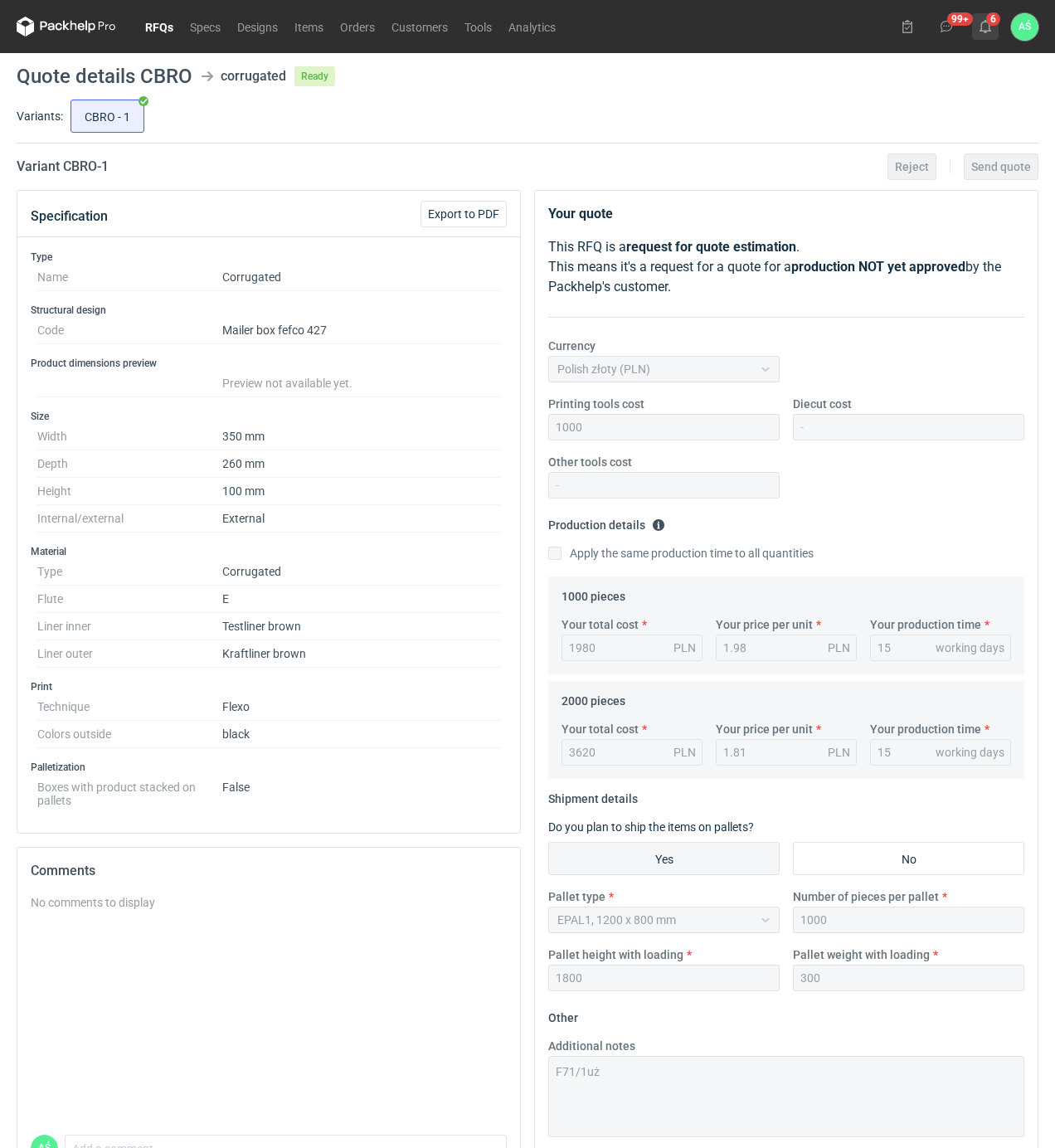
click at [983, 27] on icon at bounding box center [985, 26] width 13 height 13
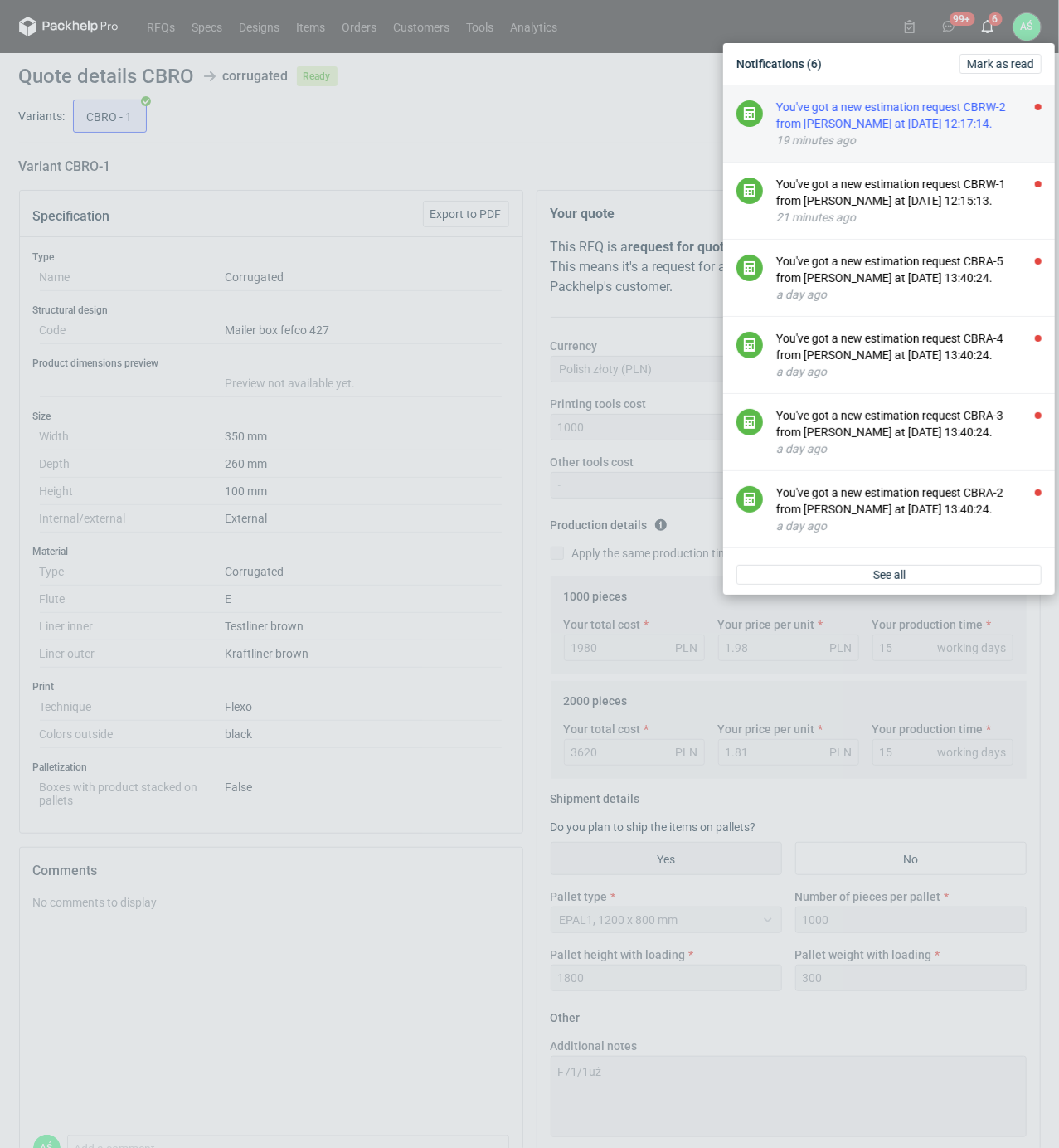
click at [973, 124] on div "You've got a new estimation request CBRW-2 from [PERSON_NAME] at [DATE] 12:17:1…" at bounding box center [909, 116] width 265 height 34
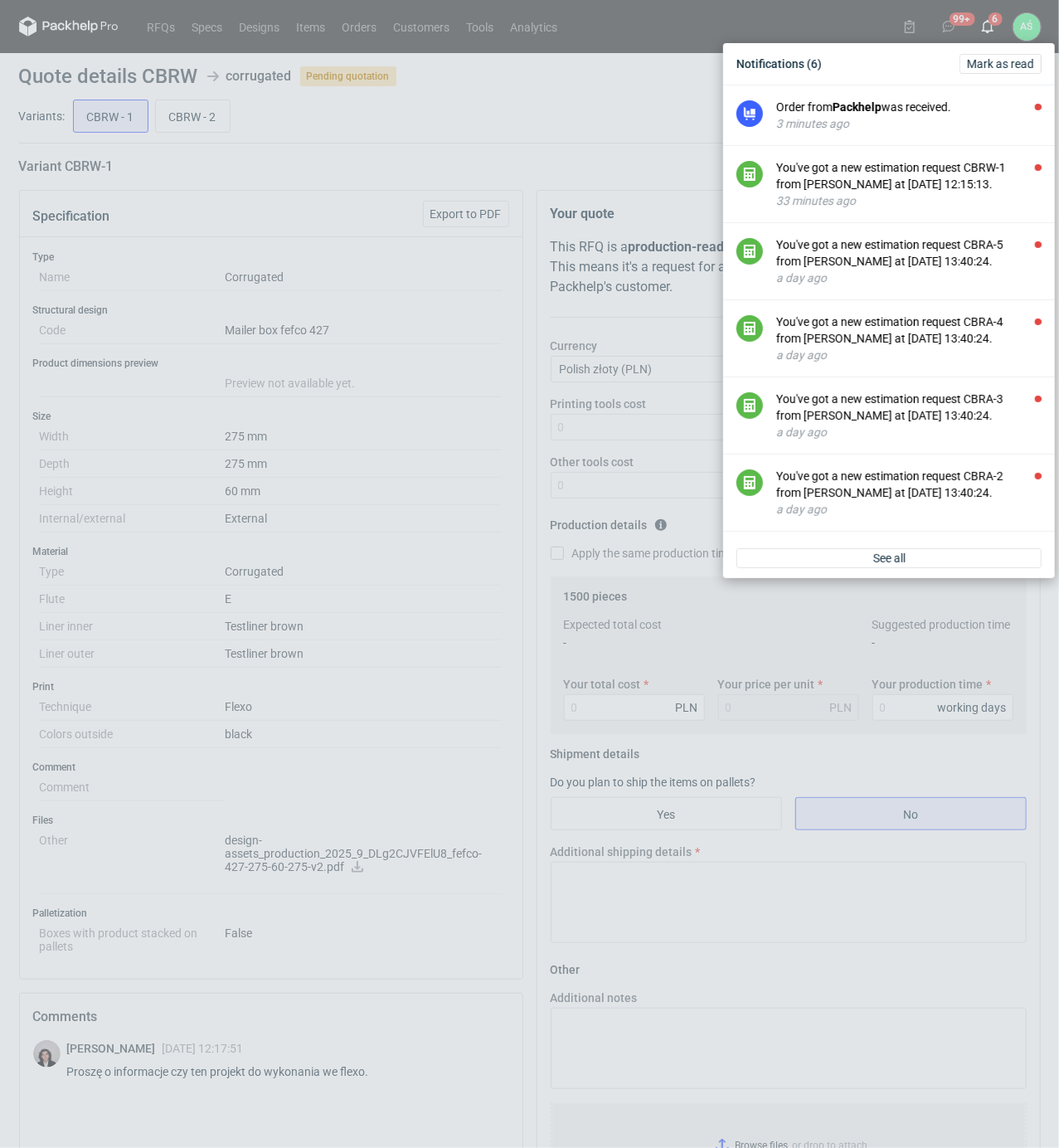
click at [365, 174] on div "Notifications (6) [PERSON_NAME] as read Order from Packhelp was received. 3 min…" at bounding box center [529, 574] width 1059 height 1148
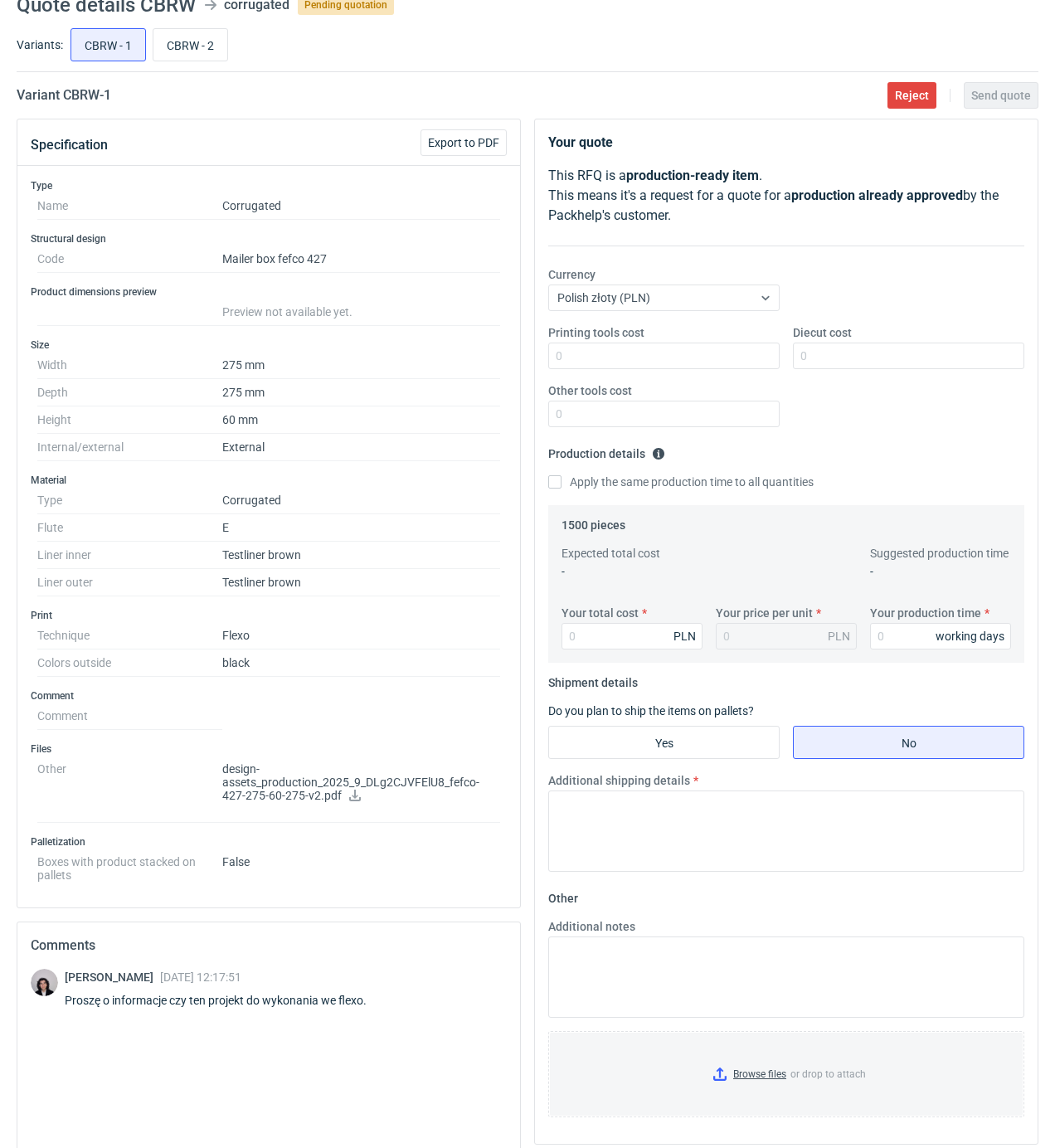
scroll to position [111, 0]
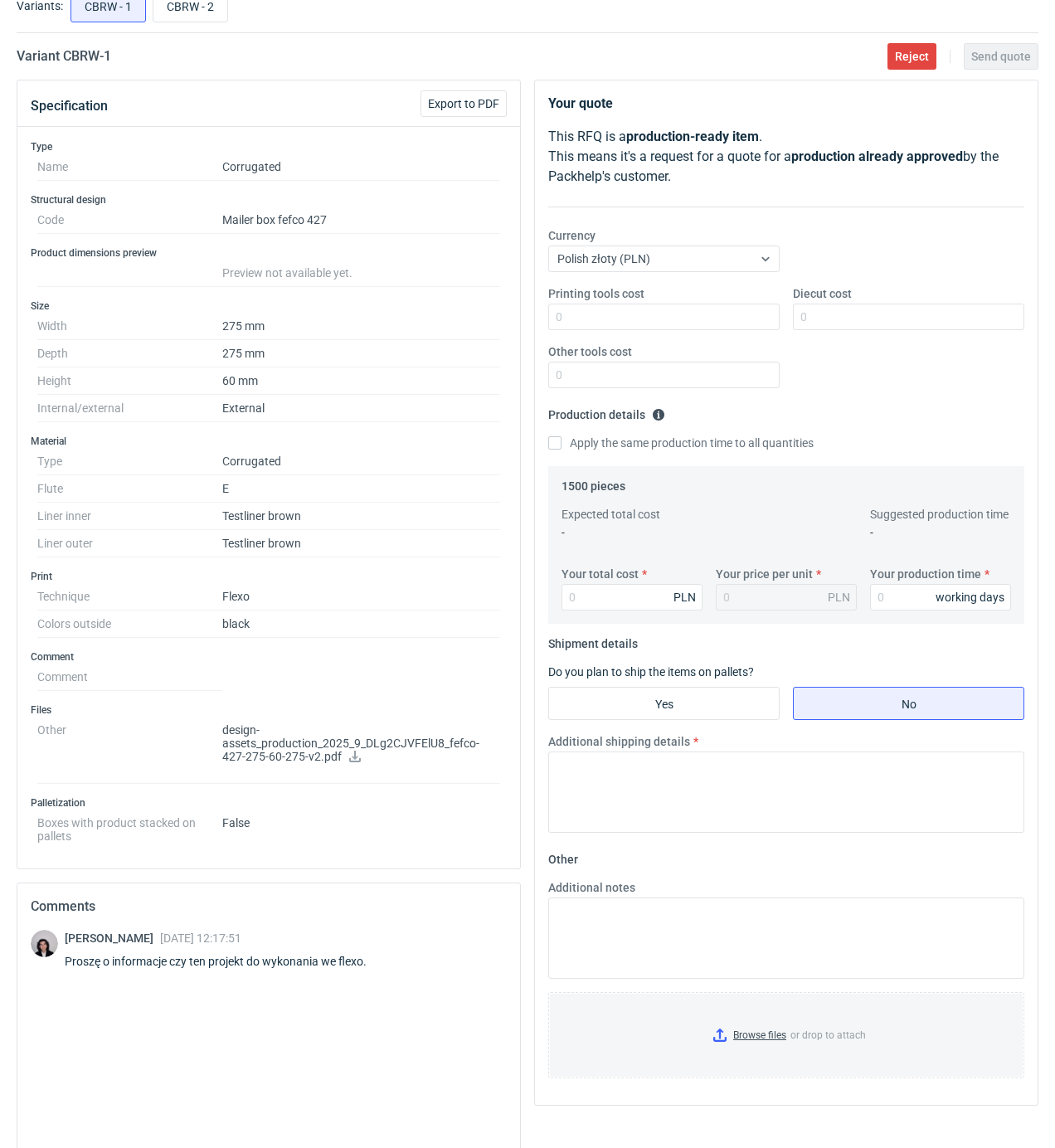
click at [355, 760] on icon at bounding box center [355, 756] width 12 height 12
click at [683, 322] on input "Printing tools cost" at bounding box center [664, 316] width 231 height 27
type input "700"
type input "750"
type input "1740"
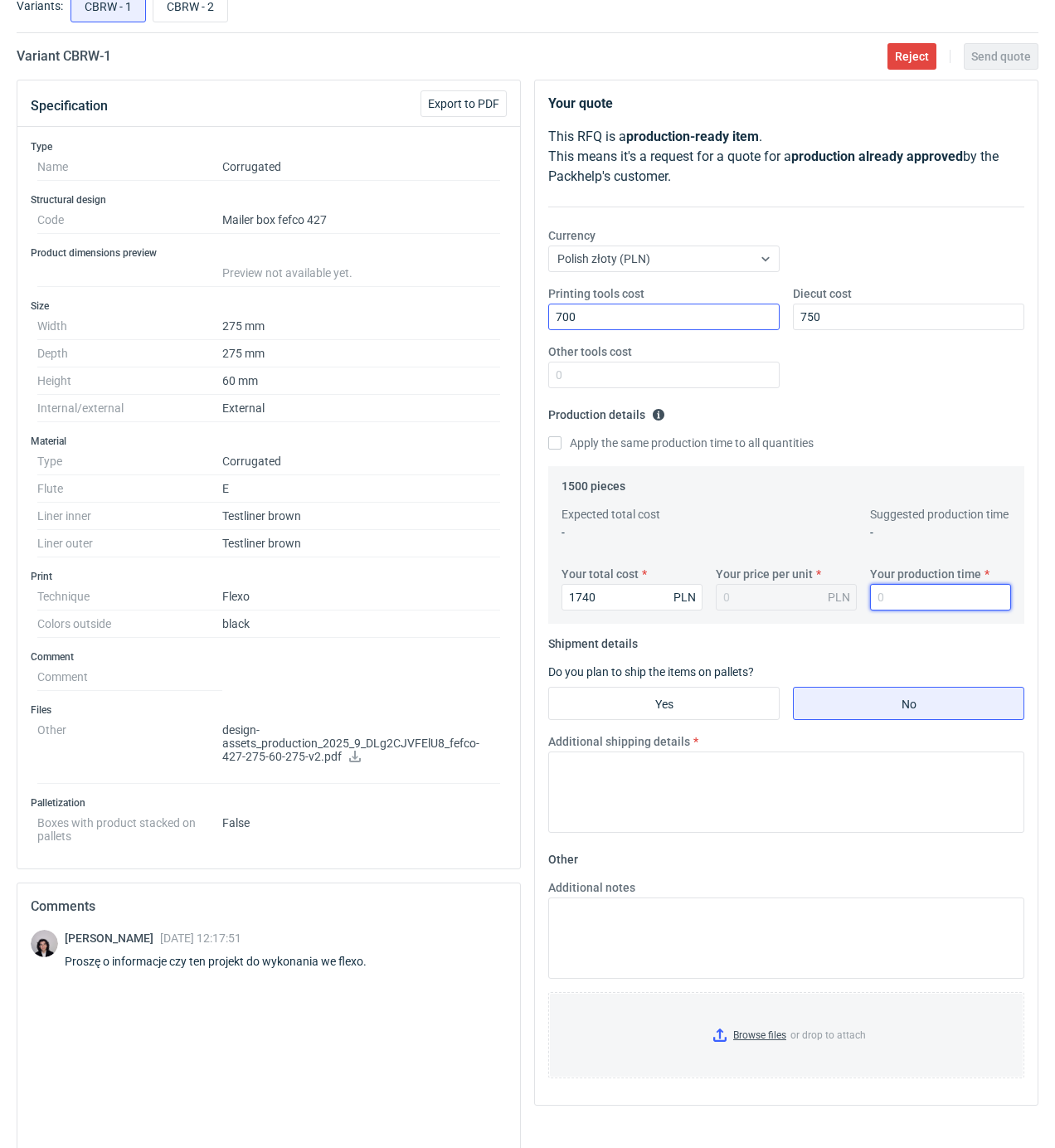
type input "1.16"
type input "15"
click at [685, 704] on input "Yes" at bounding box center [663, 704] width 229 height 32
radio input "true"
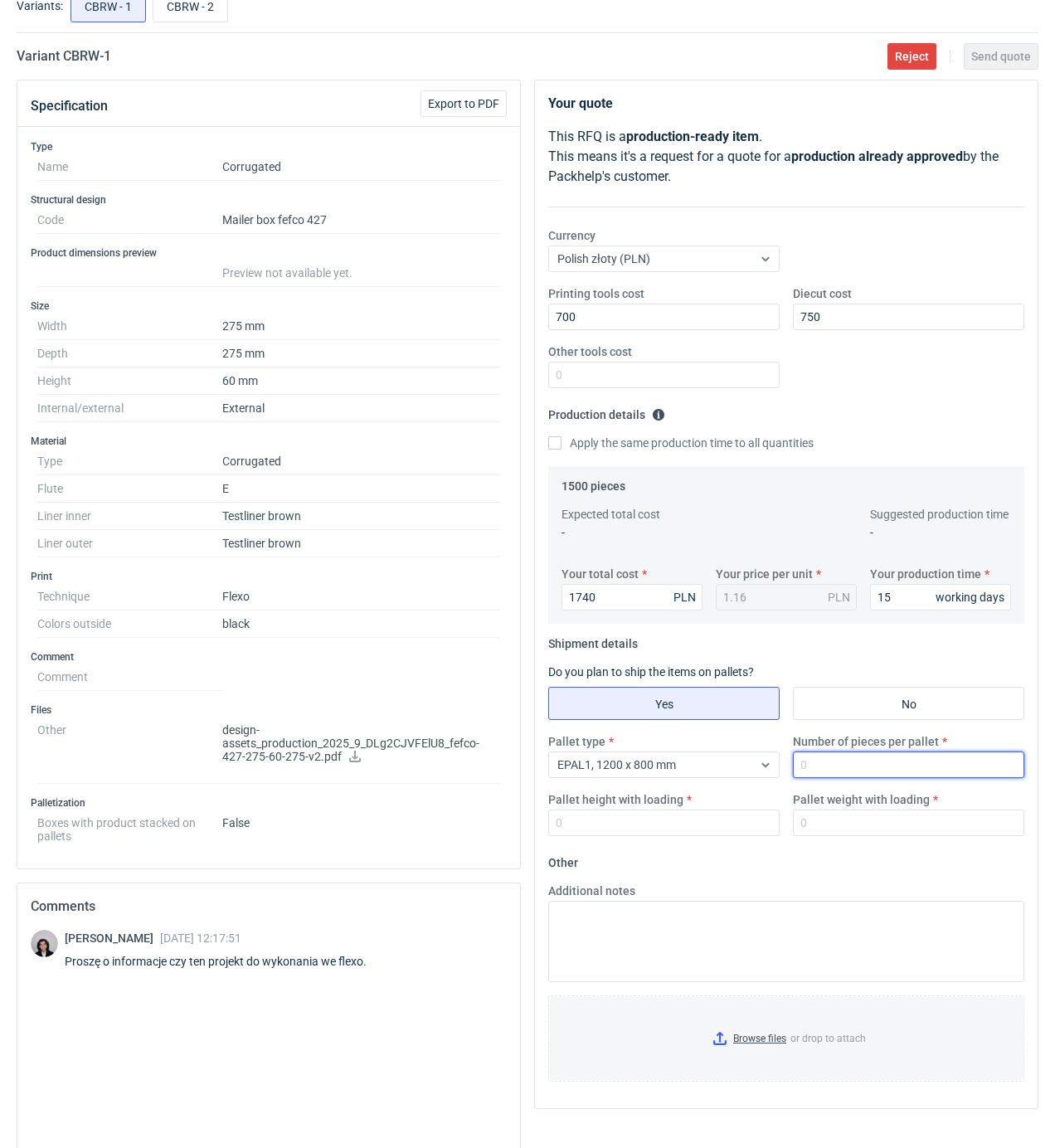
click at [883, 775] on input "Number of pieces per pallet" at bounding box center [909, 764] width 231 height 27
type input "1500"
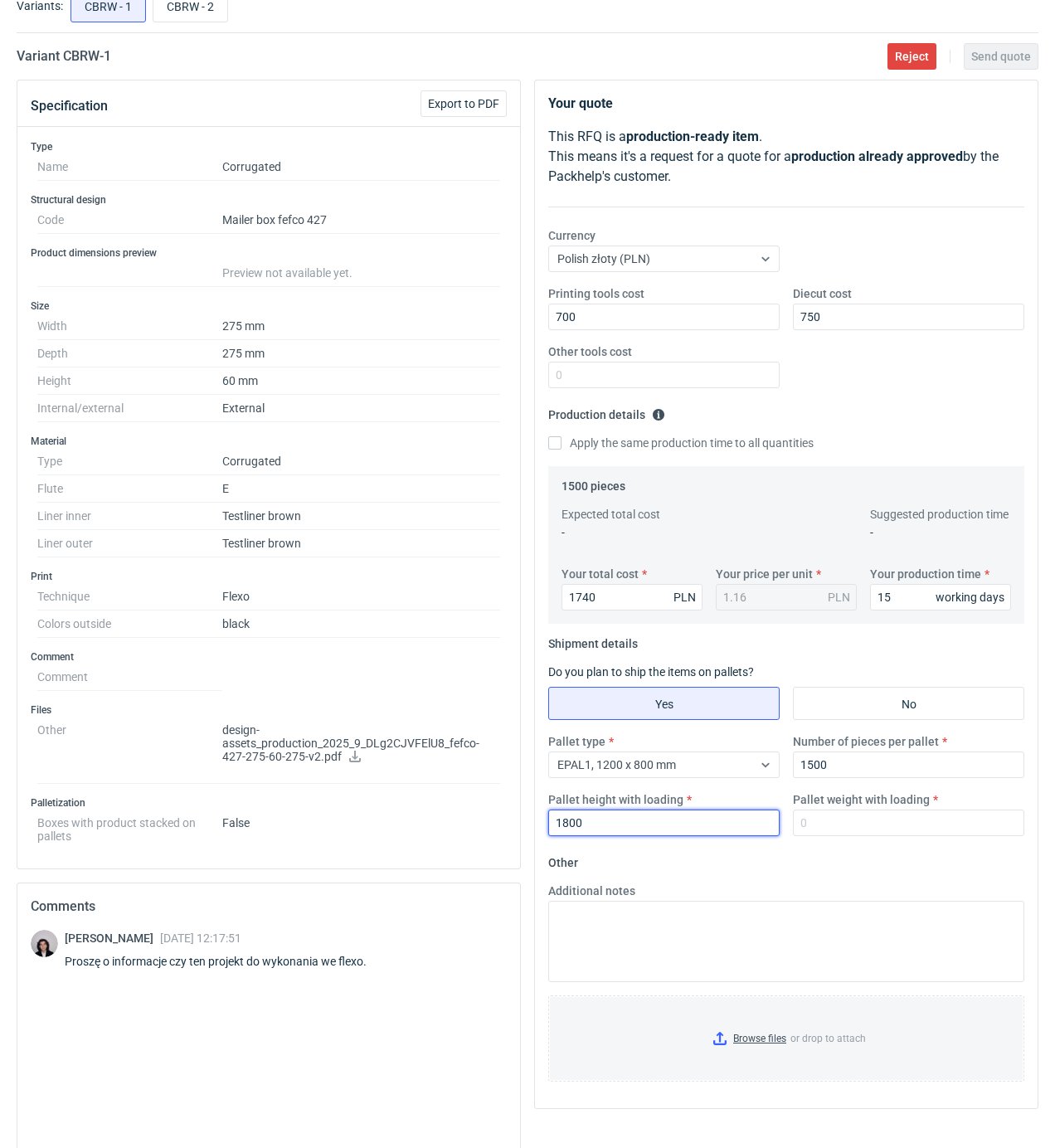
type input "1800"
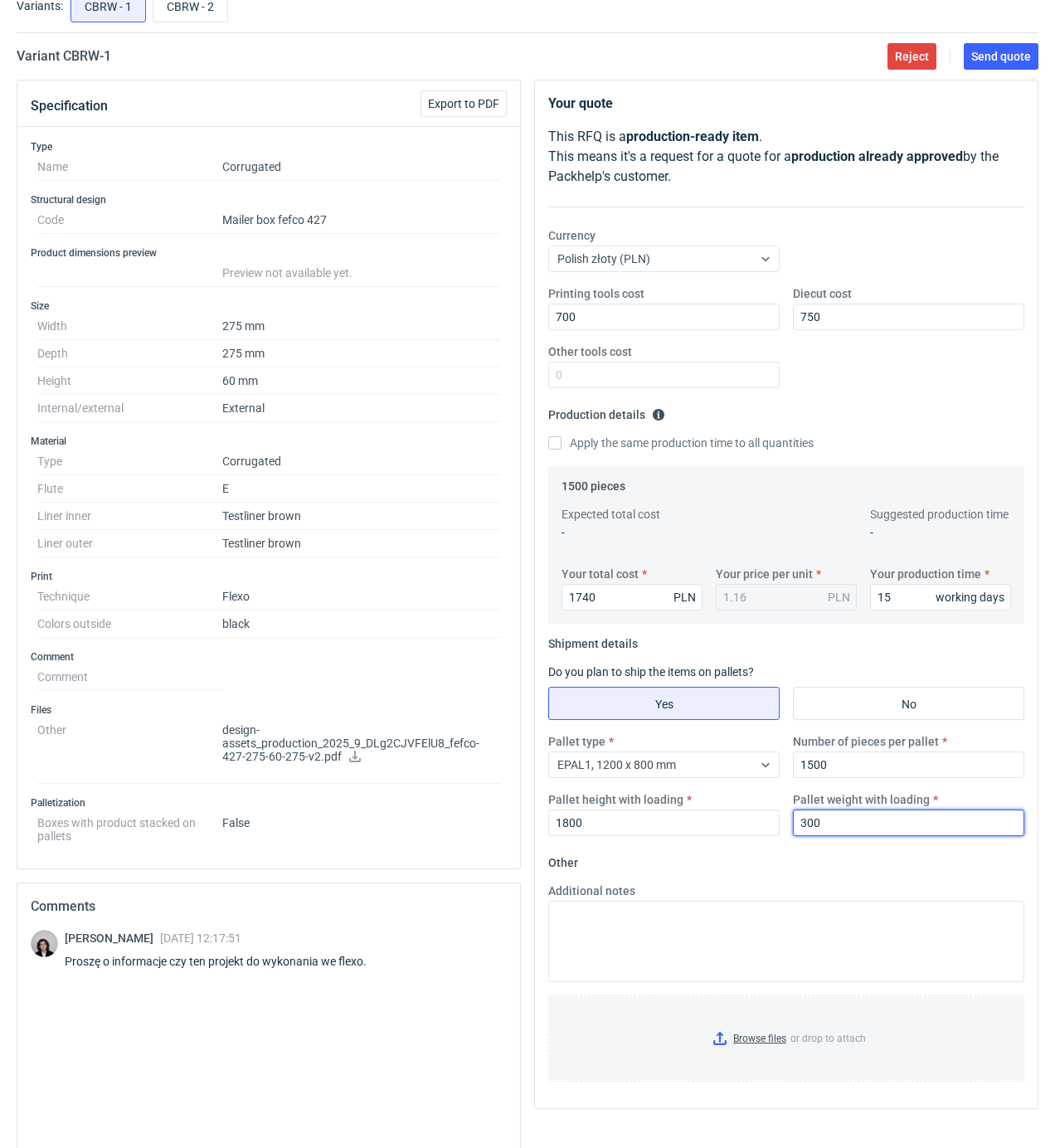
type input "300"
click at [748, 1049] on input "Browse files or drop to attach" at bounding box center [786, 1039] width 473 height 83
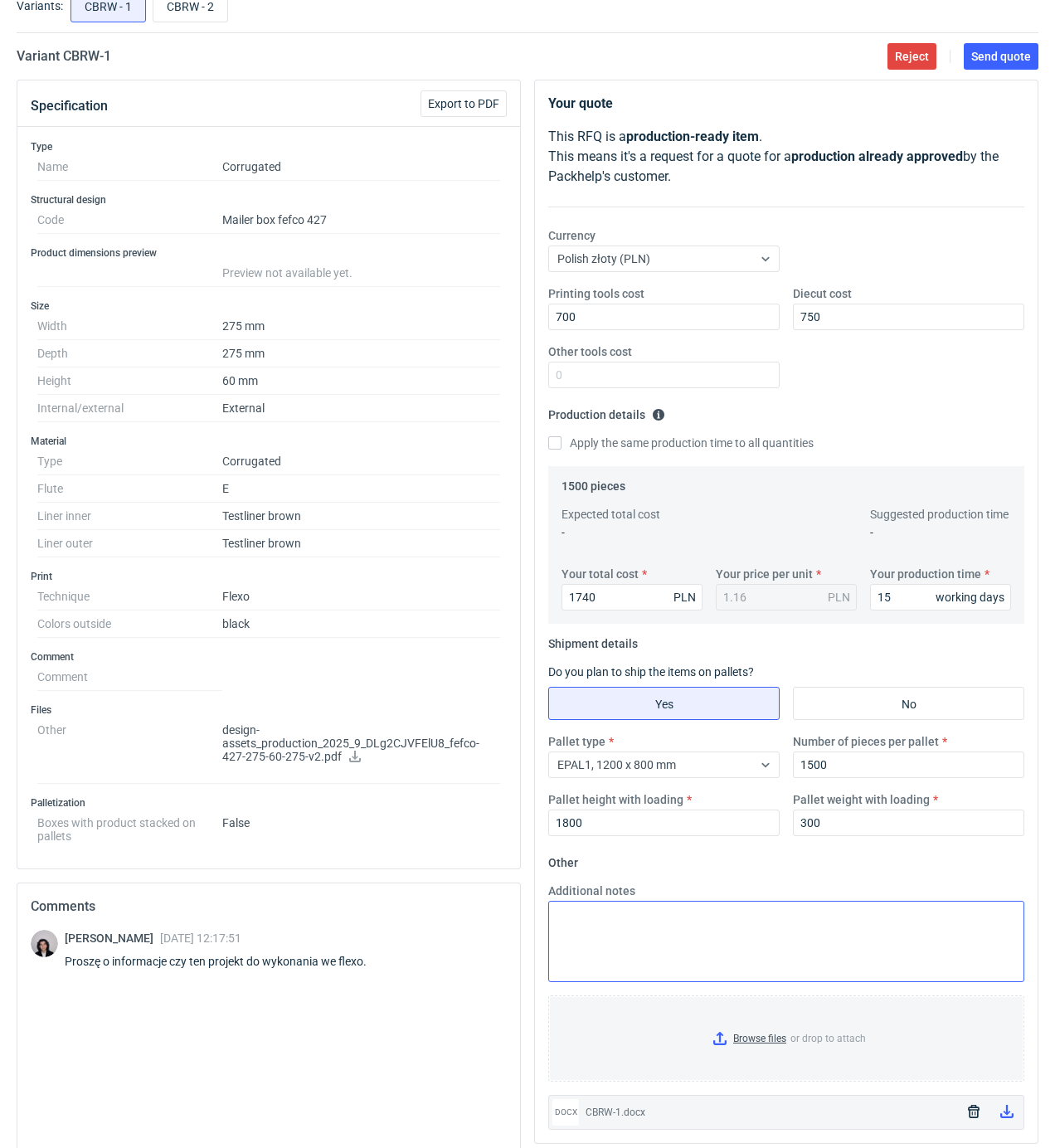
scroll to position [249, 0]
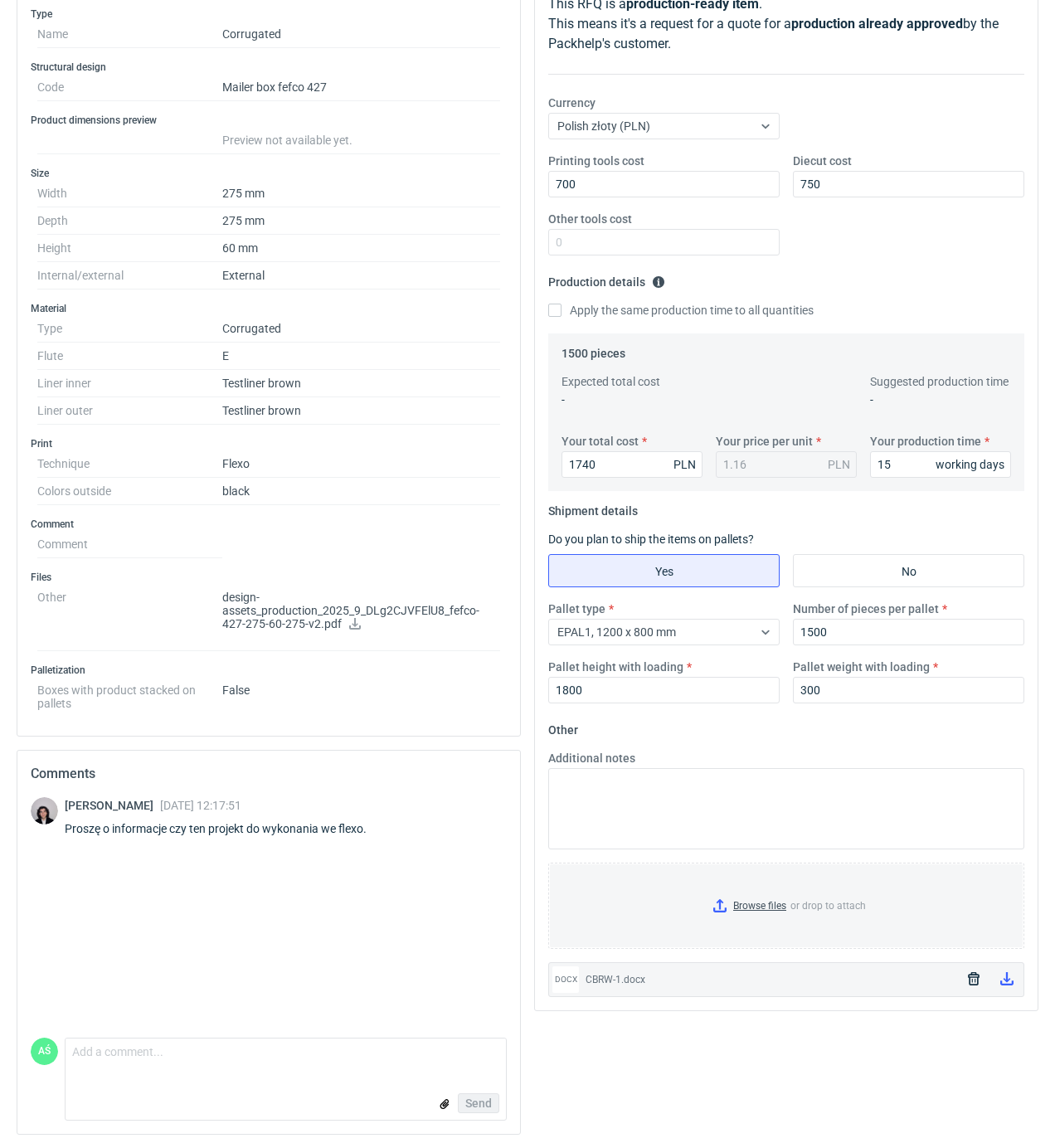
click at [173, 1077] on form "Comment message Send" at bounding box center [285, 1080] width 442 height 83
click at [152, 1064] on textarea "Comment message" at bounding box center [286, 1055] width 441 height 35
type textarea "tak"
click at [477, 1103] on span "Send" at bounding box center [479, 1104] width 27 height 12
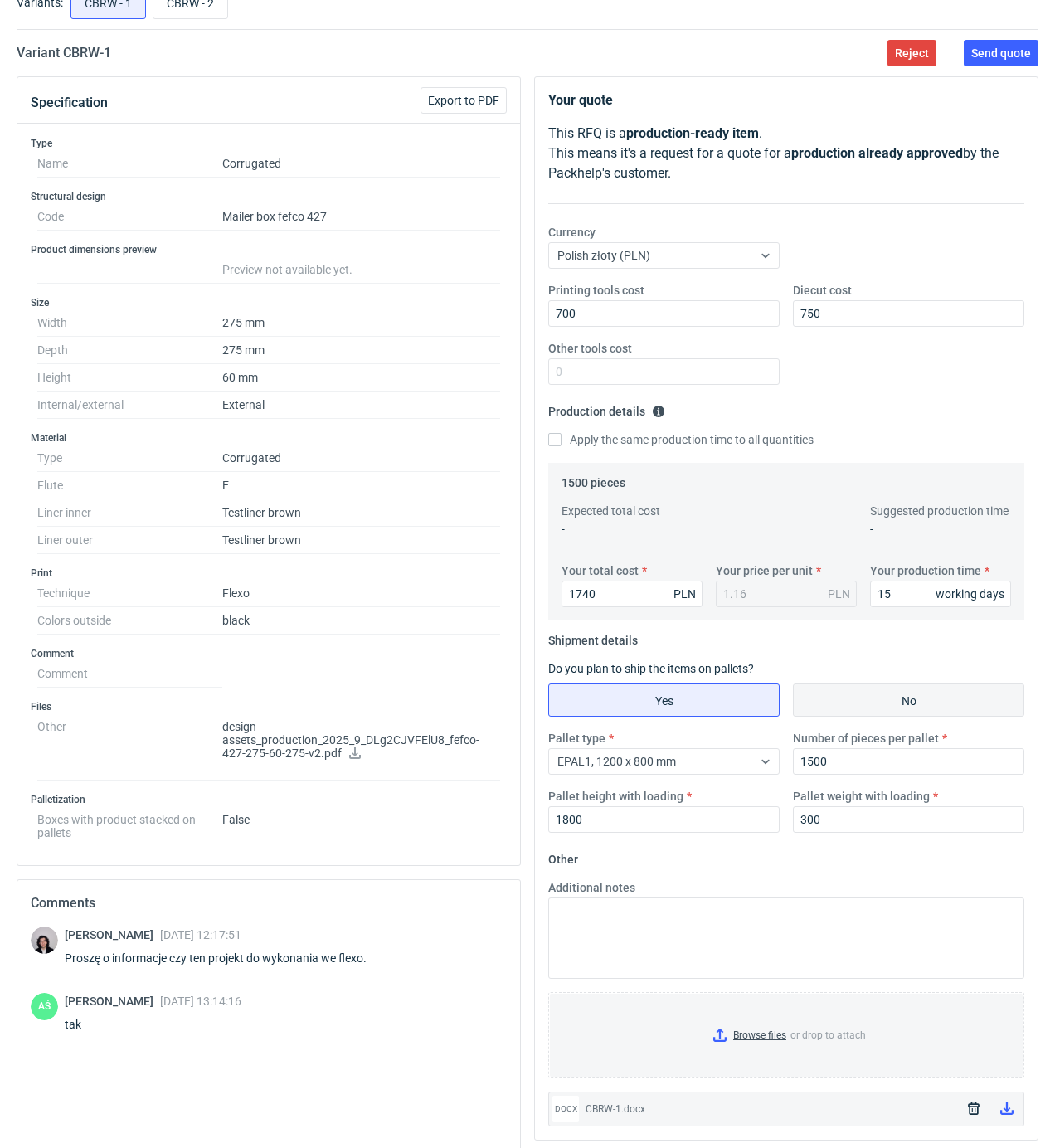
scroll to position [0, 0]
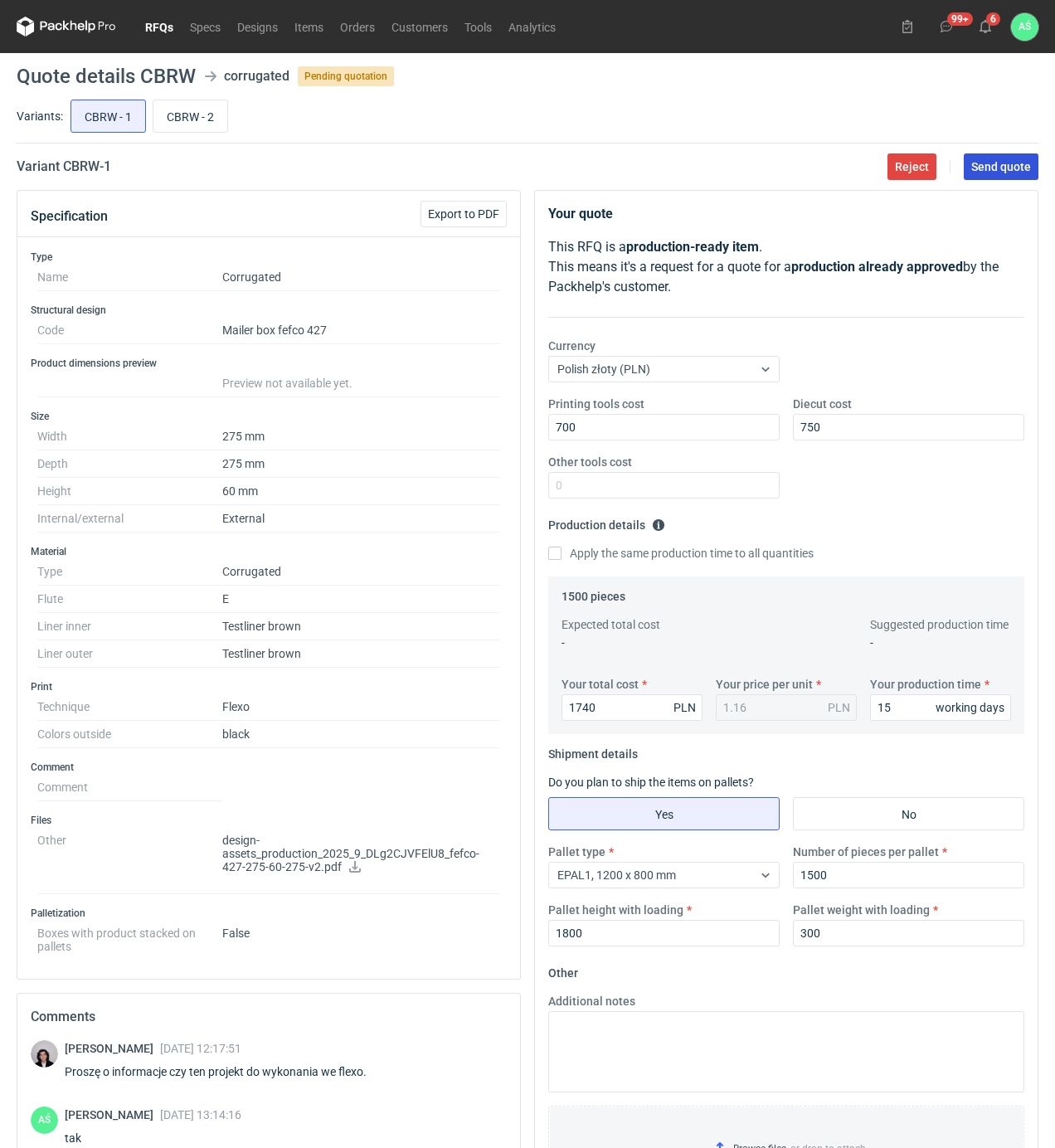
click at [1022, 161] on span "Send quote" at bounding box center [1002, 167] width 59 height 12
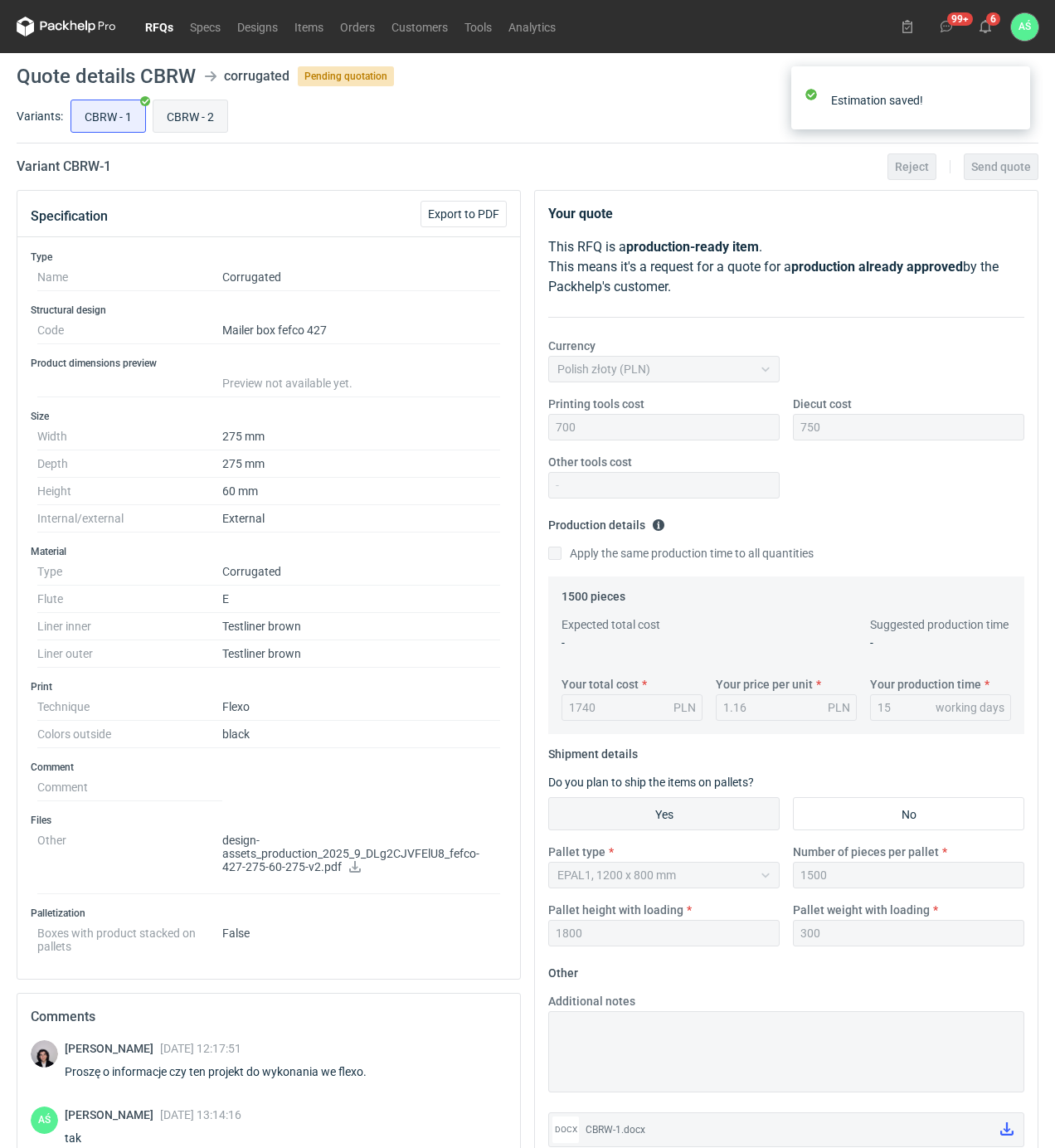
click at [191, 122] on input "CBRW - 2" at bounding box center [190, 117] width 74 height 32
radio input "true"
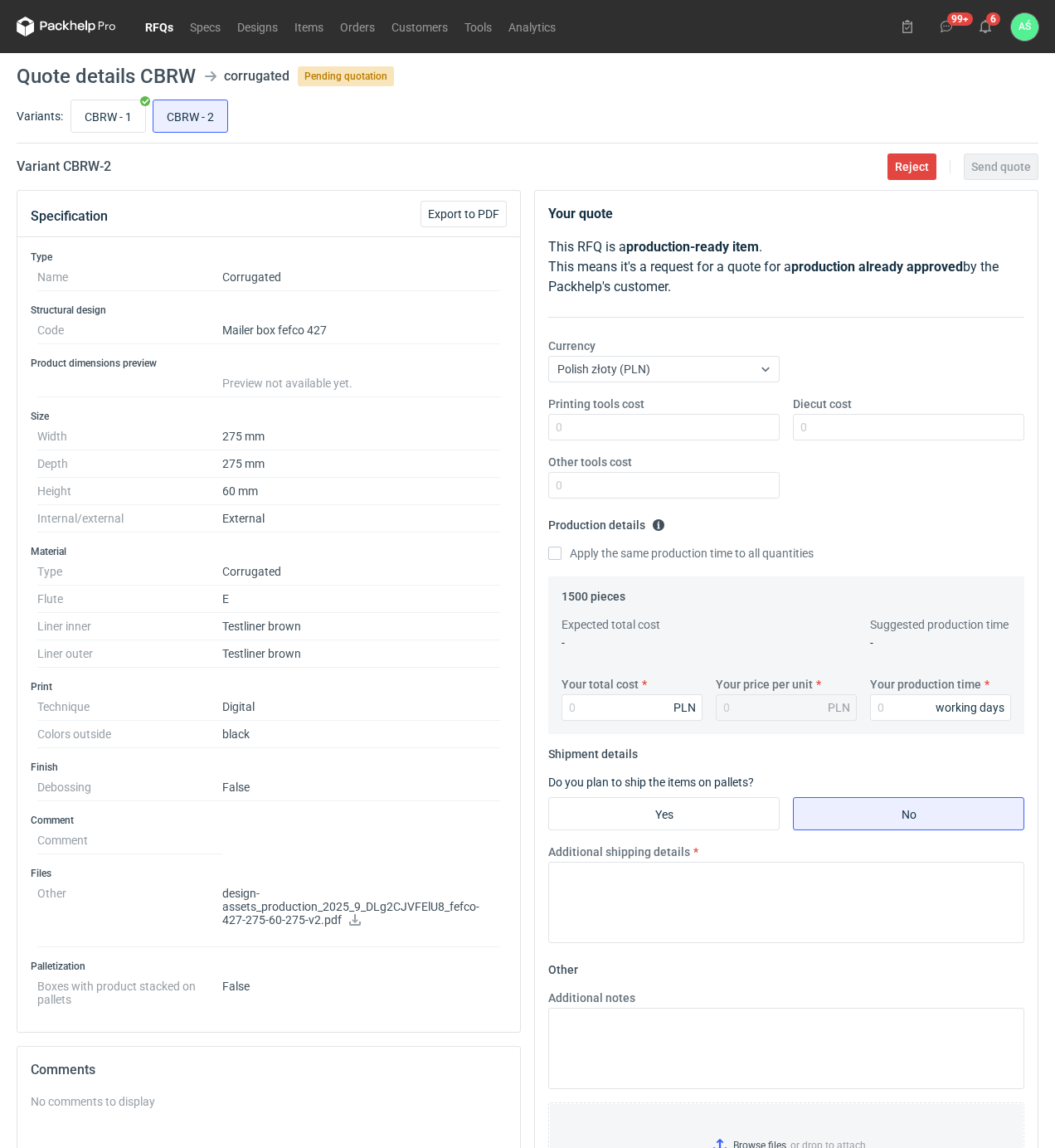
scroll to position [111, 0]
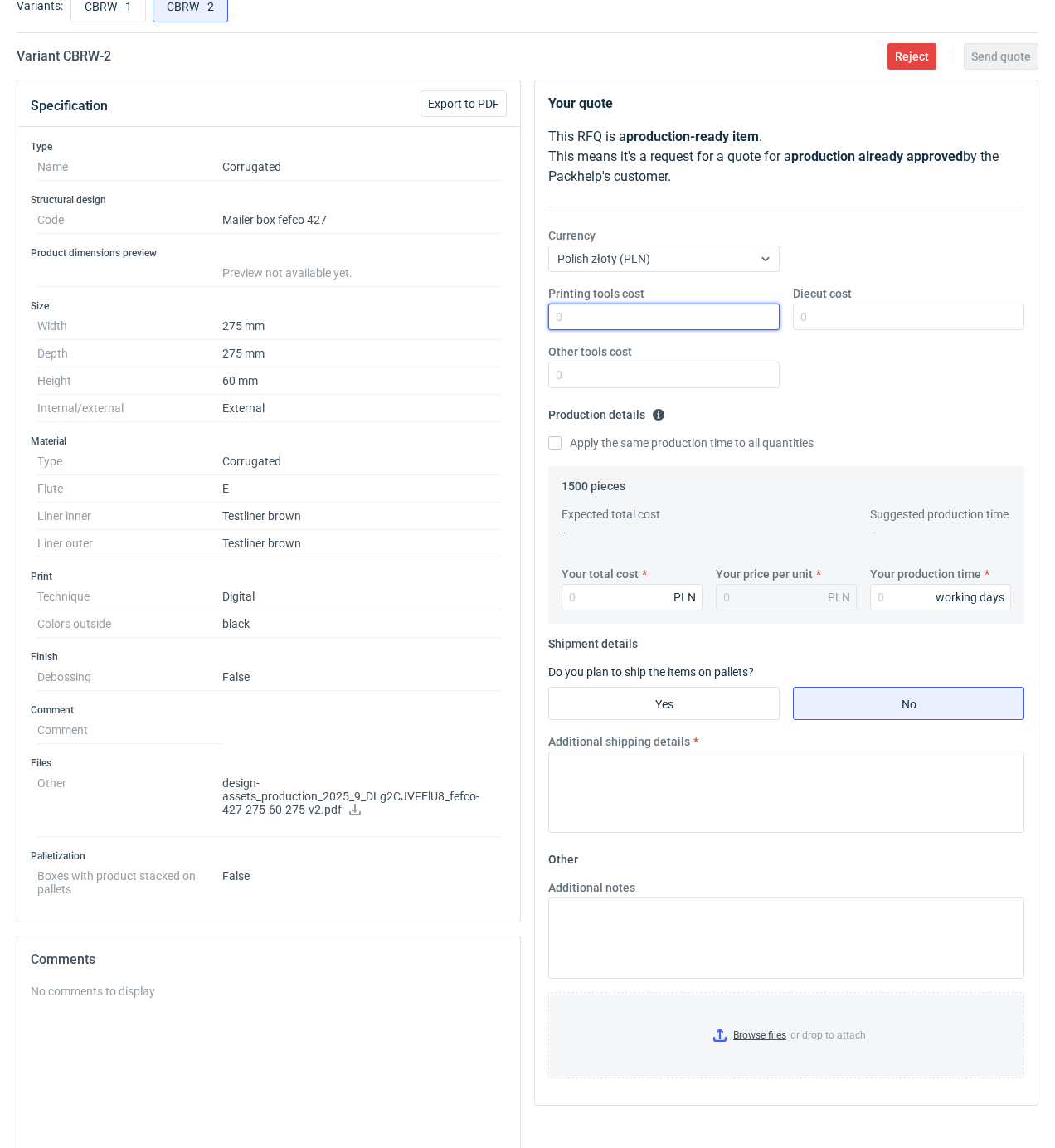
click at [745, 318] on input "Printing tools cost" at bounding box center [664, 316] width 231 height 27
type input "750"
type input "4215"
type input "2.81"
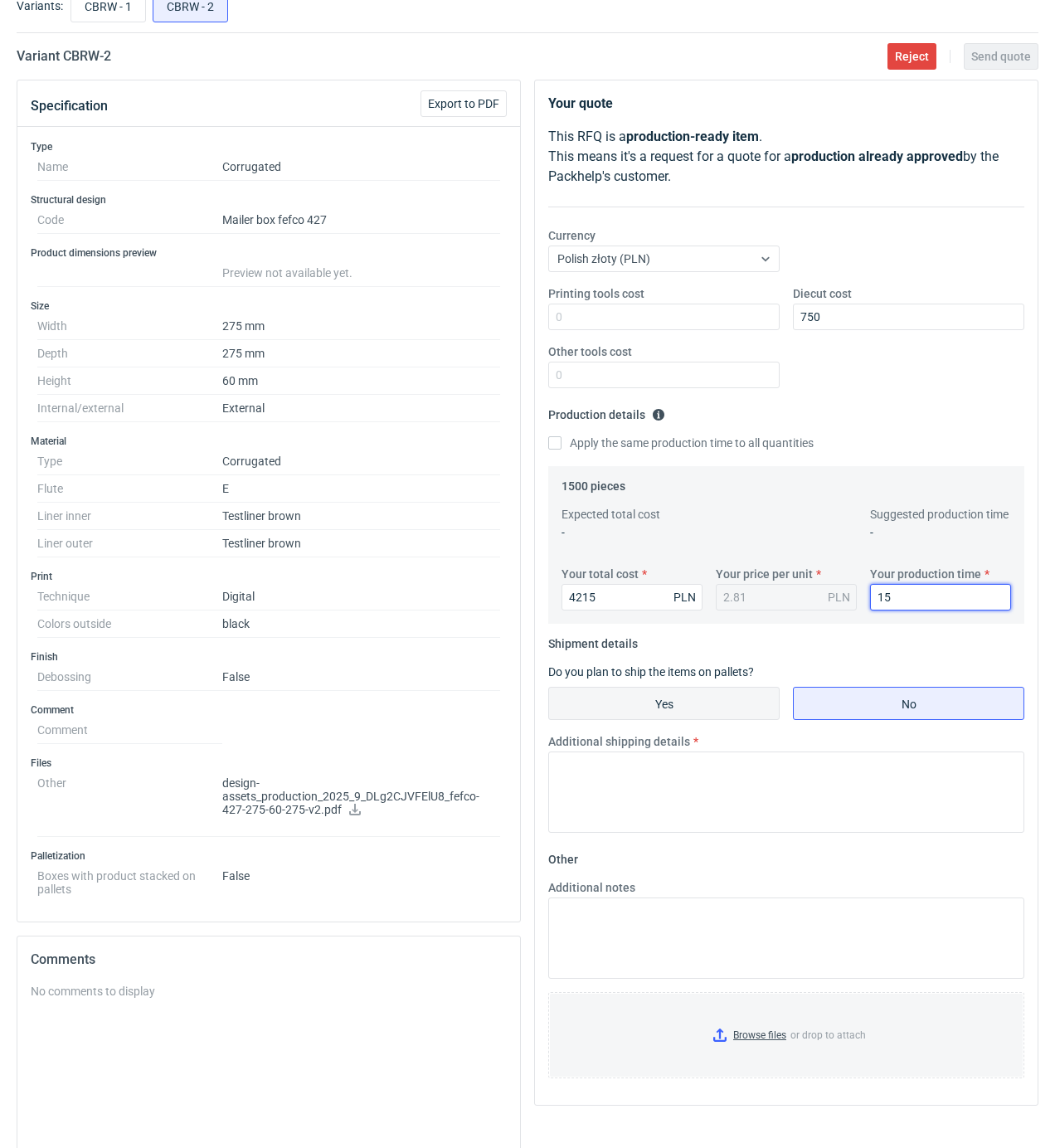
type input "15"
click at [734, 705] on input "Yes" at bounding box center [663, 704] width 229 height 32
radio input "true"
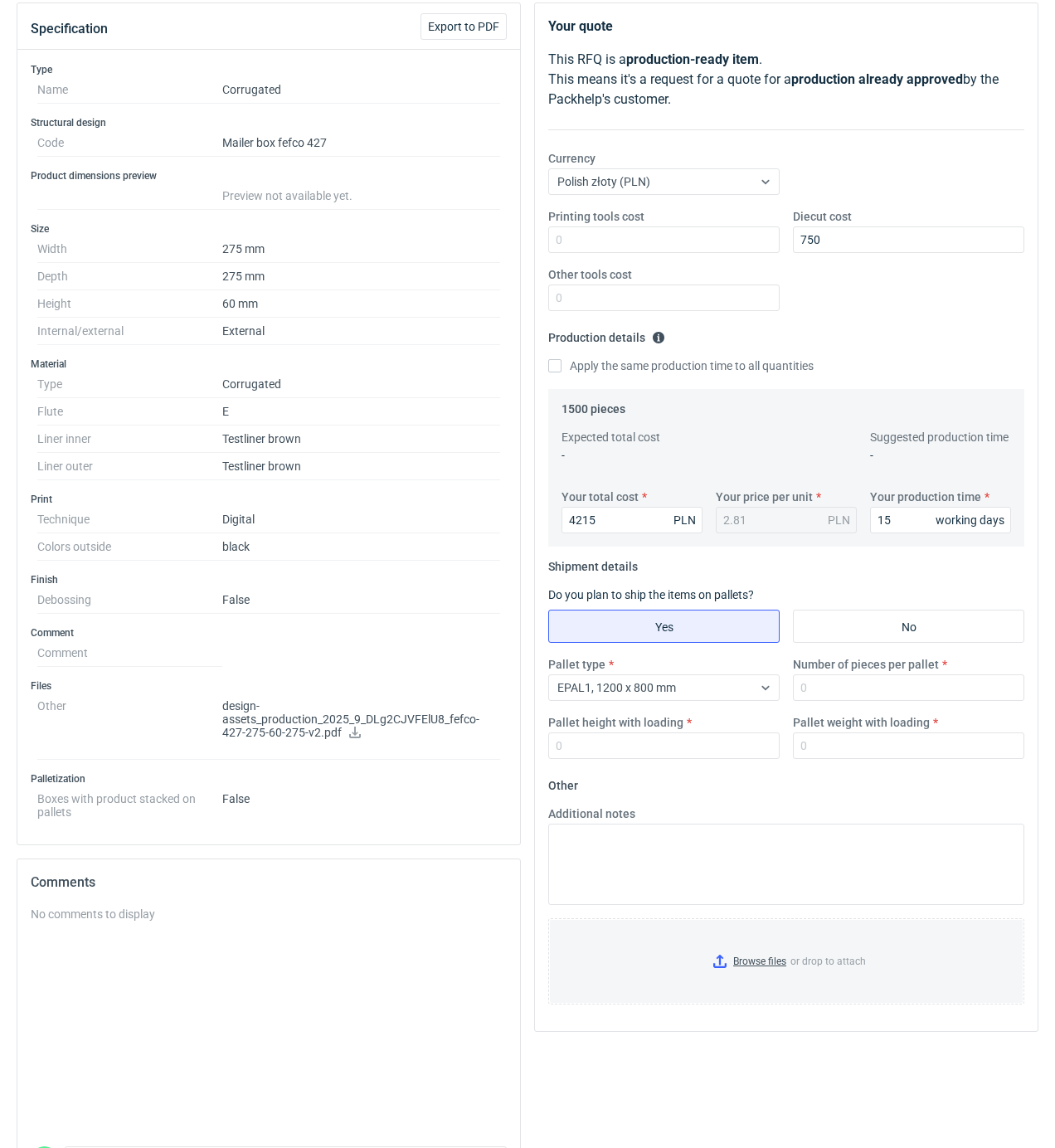
scroll to position [221, 0]
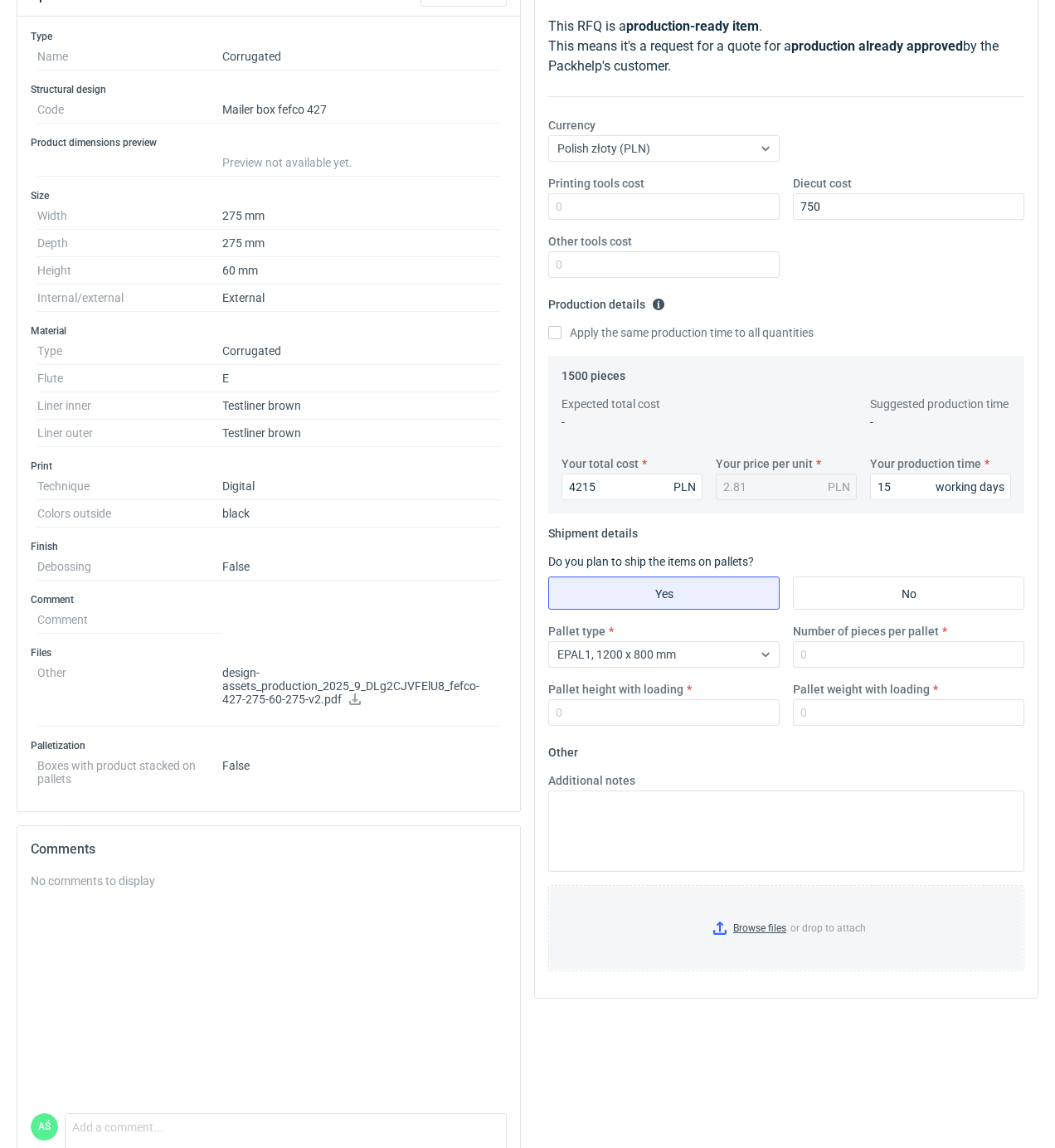
click at [791, 654] on div "Number of pieces per pallet" at bounding box center [909, 645] width 245 height 44
click at [803, 652] on input "Number of pieces per pallet" at bounding box center [909, 655] width 231 height 27
type input "1500"
type input "1800"
type input "300"
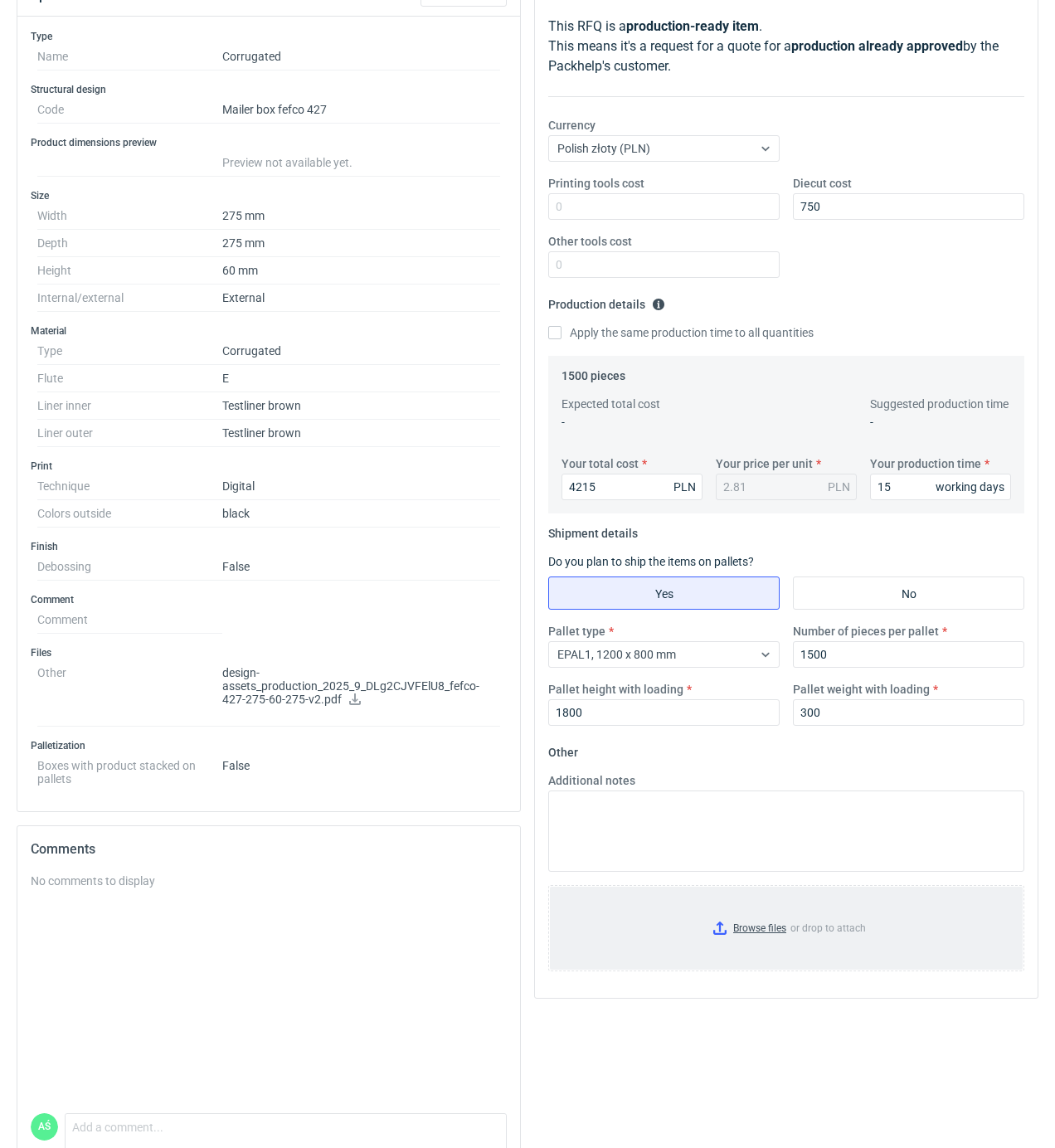
click at [783, 949] on input "Browse files or drop to attach" at bounding box center [786, 928] width 473 height 83
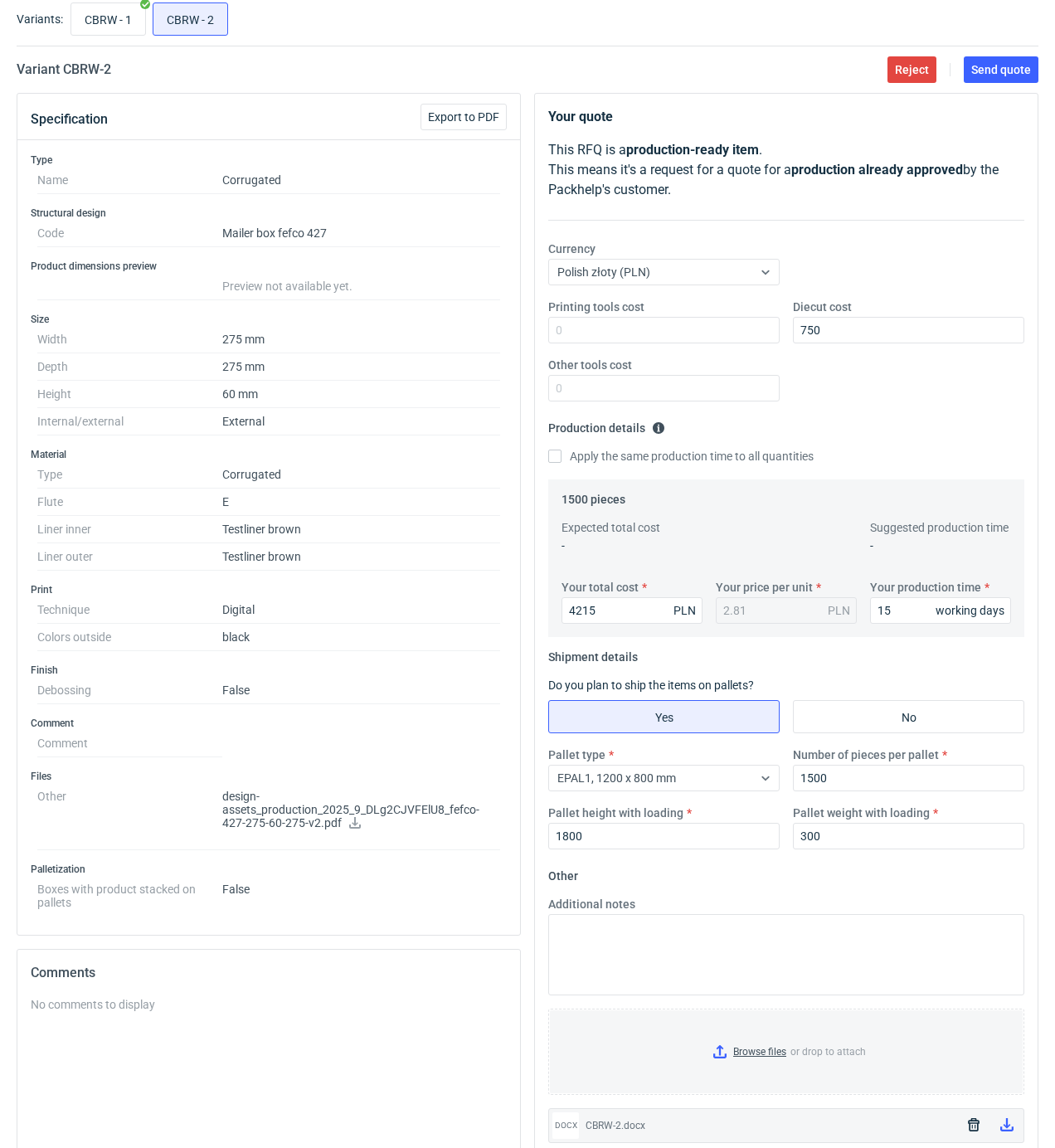
scroll to position [0, 0]
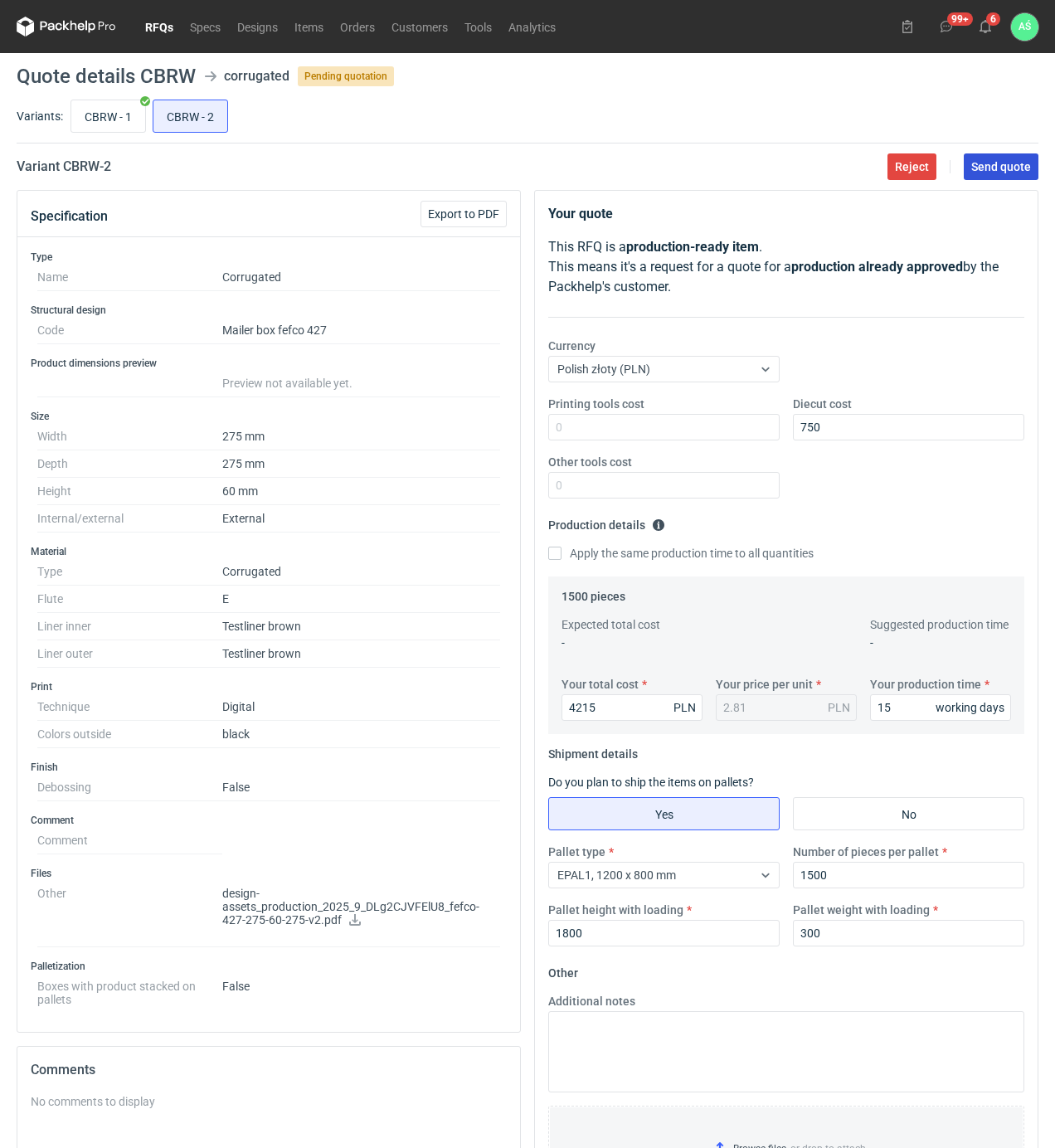
click at [977, 164] on span "Send quote" at bounding box center [1002, 167] width 59 height 12
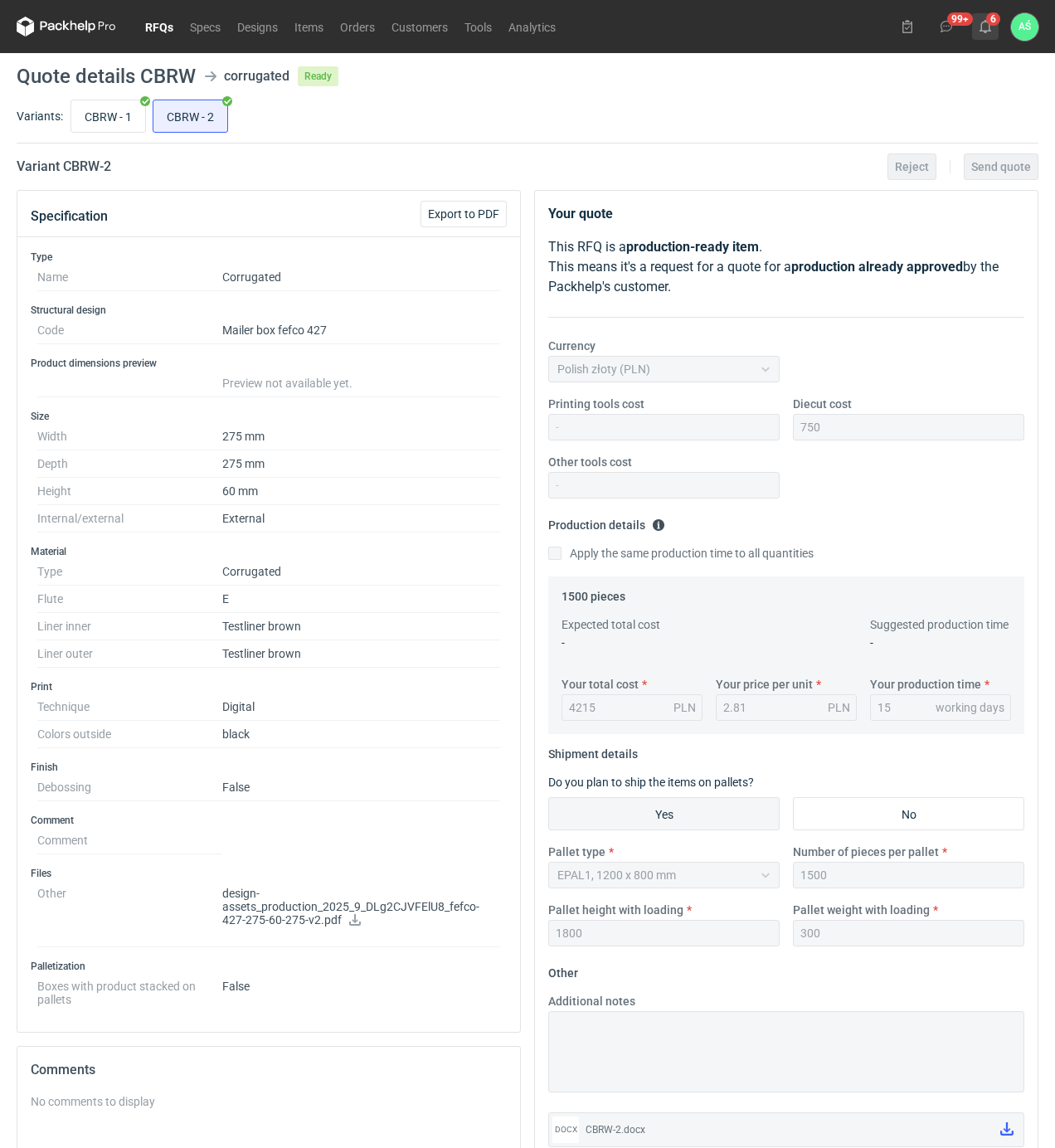
click at [986, 25] on icon at bounding box center [985, 26] width 13 height 13
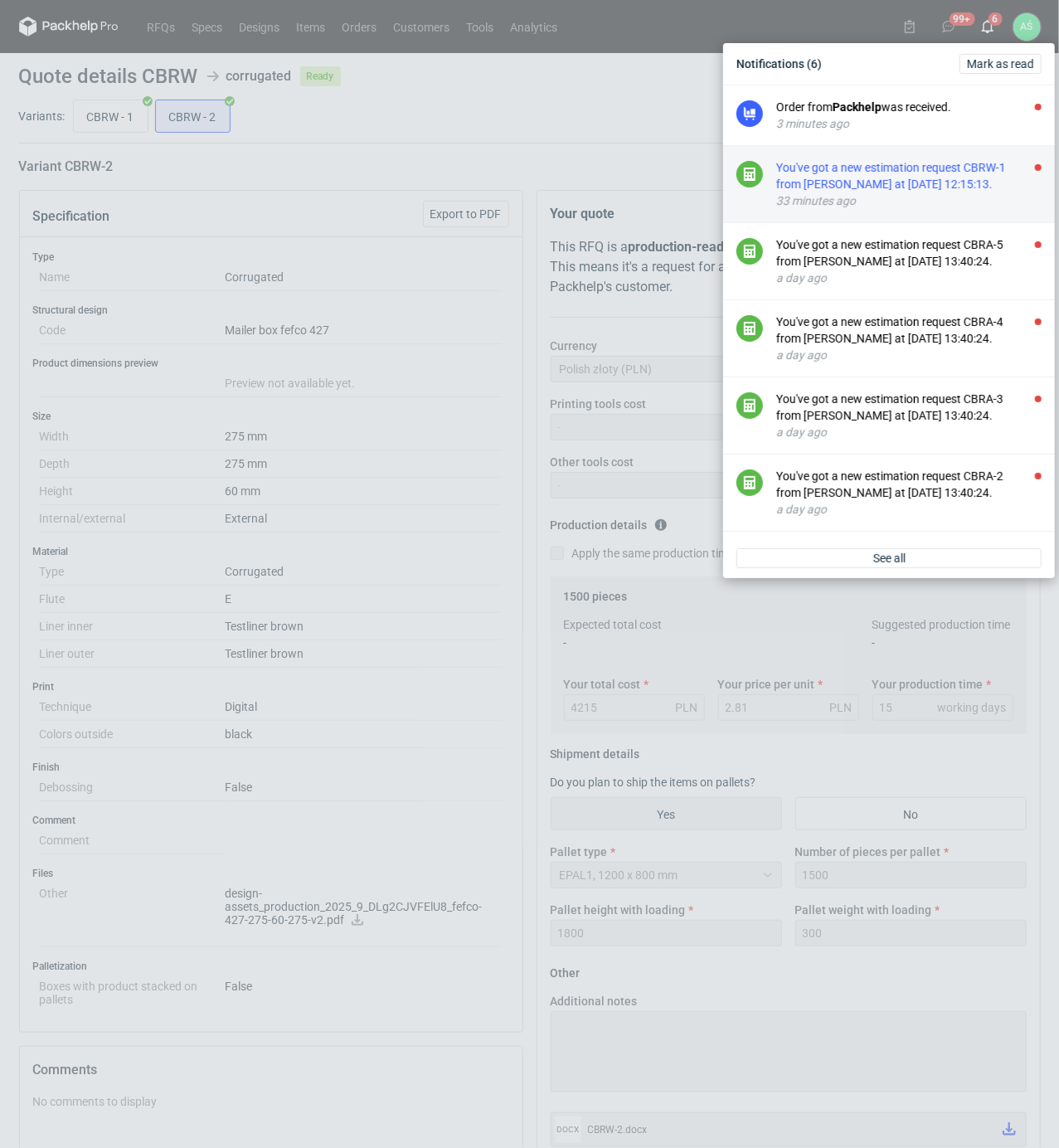
click at [974, 170] on div "You've got a new estimation request CBRW-1 from [PERSON_NAME] at [DATE] 12:15:1…" at bounding box center [909, 176] width 265 height 34
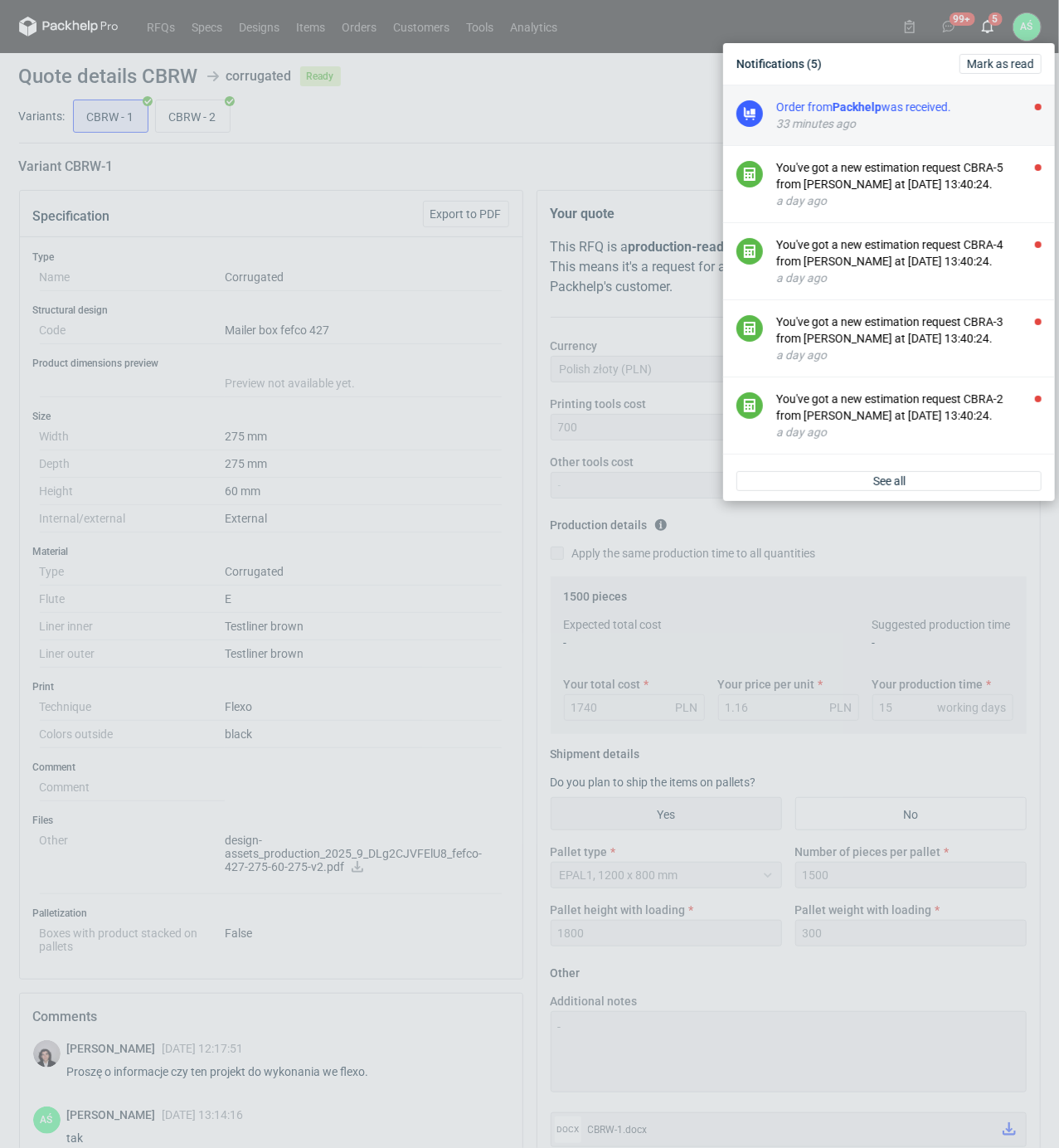
click at [1033, 108] on div "Order from Packhelp was received." at bounding box center [909, 107] width 265 height 17
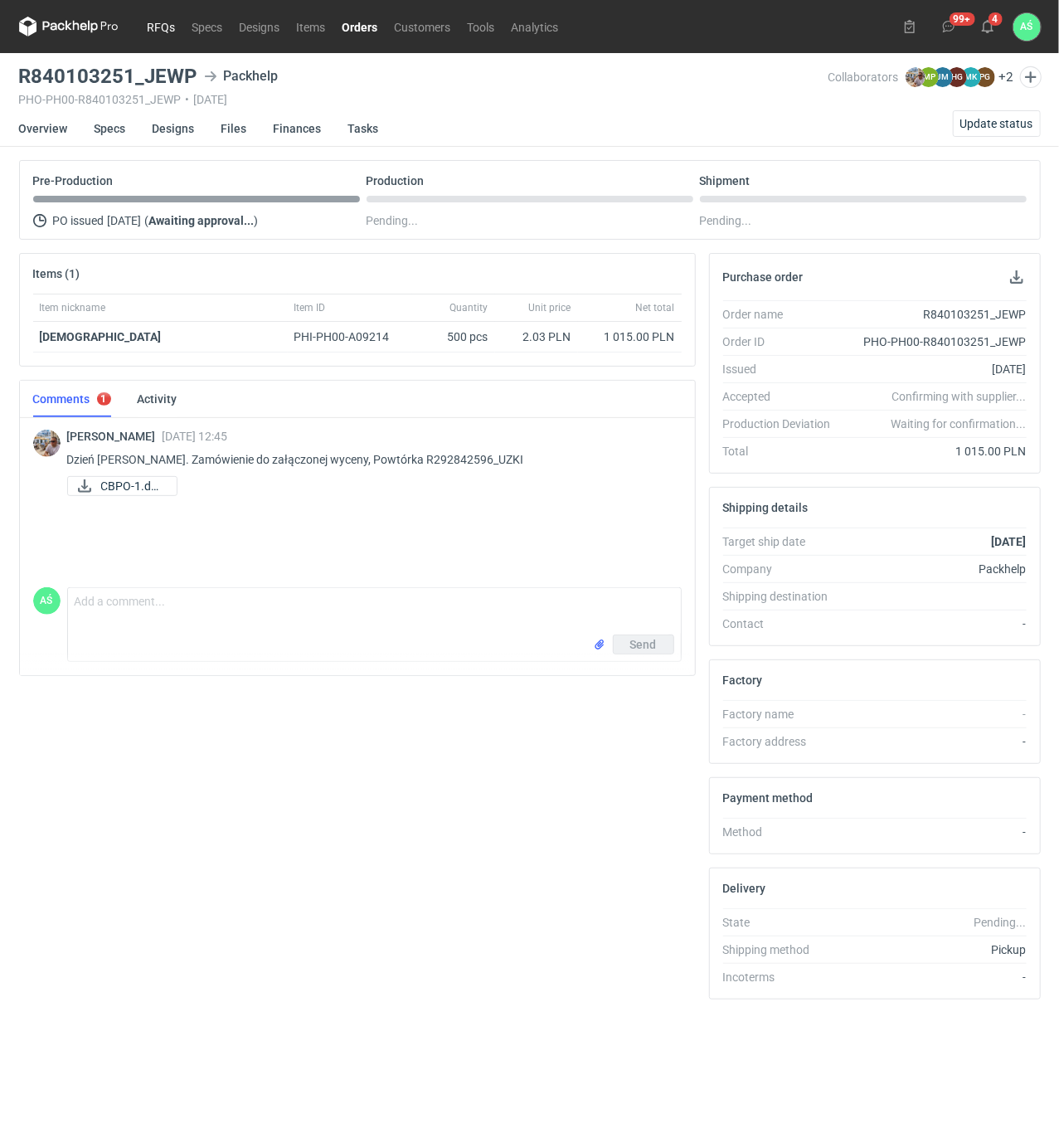
click at [150, 35] on link "RFQs" at bounding box center [161, 27] width 44 height 20
